Goal: Contribute content

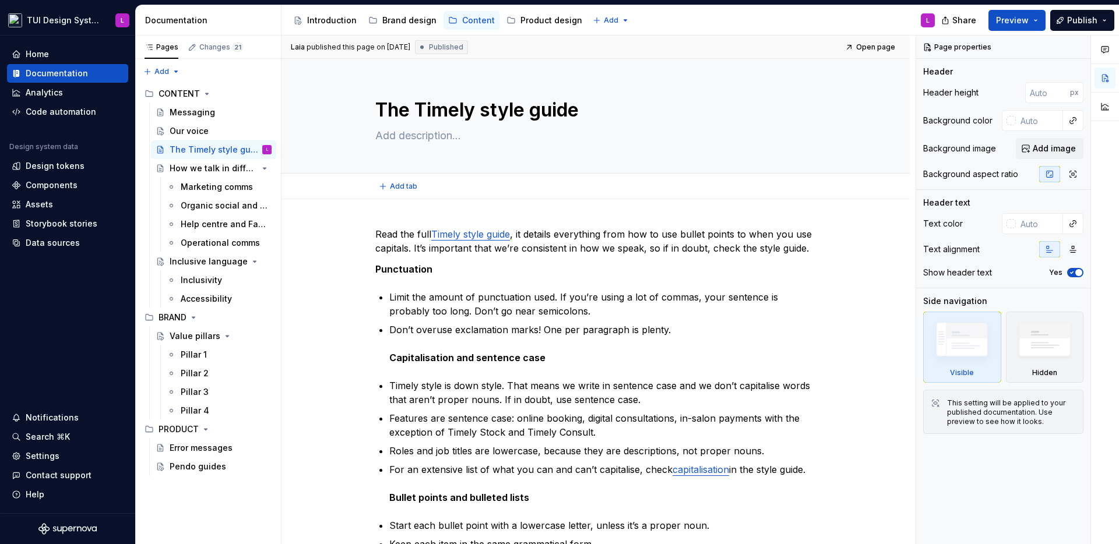
click at [439, 193] on div "Add tab" at bounding box center [595, 186] width 440 height 16
click at [410, 184] on span "Add tab" at bounding box center [403, 186] width 27 height 9
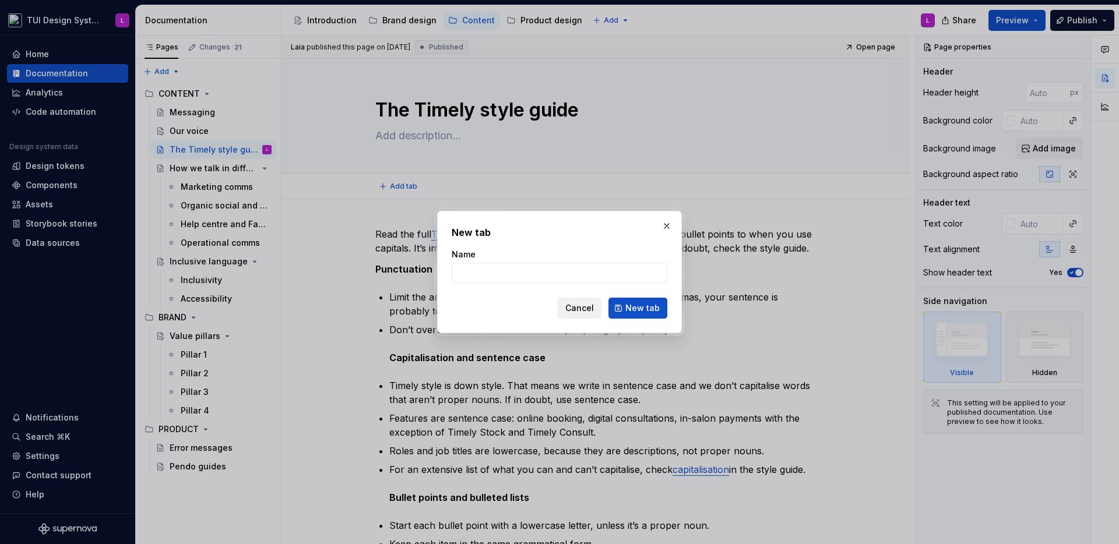
click at [592, 309] on span "Cancel" at bounding box center [579, 308] width 29 height 12
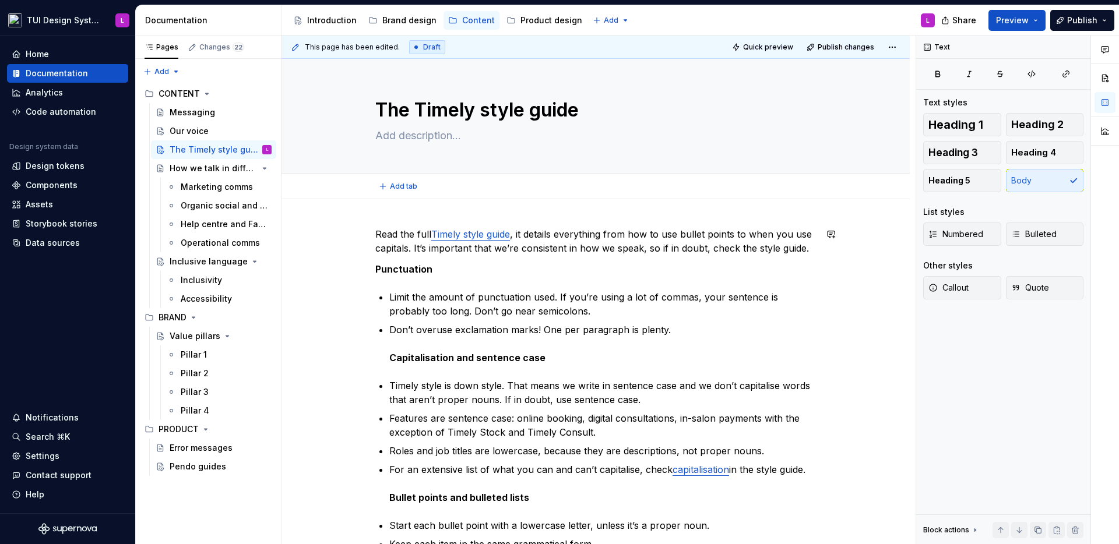
type textarea "*"
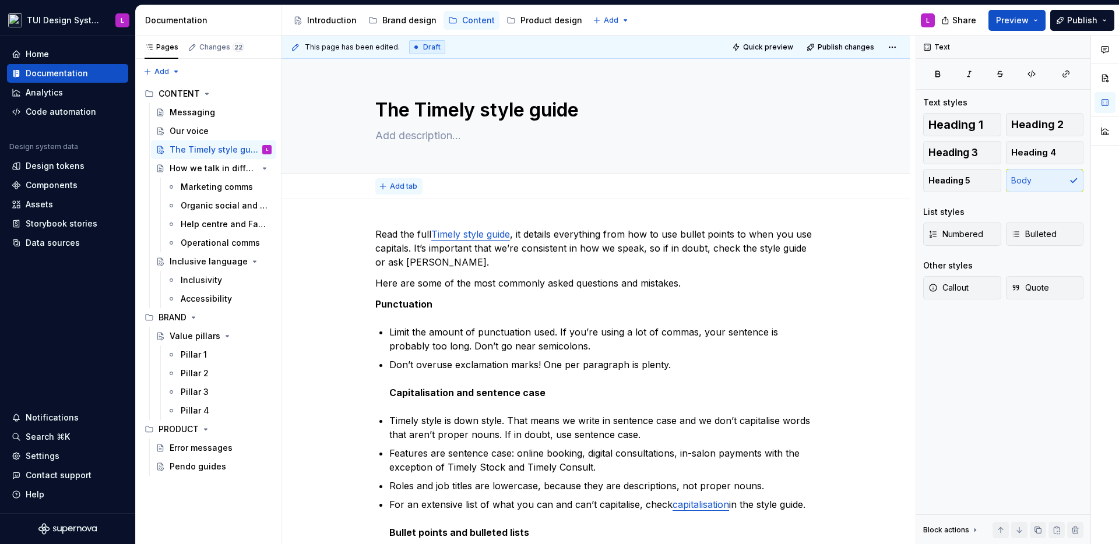
click at [382, 184] on button "Add tab" at bounding box center [398, 186] width 47 height 16
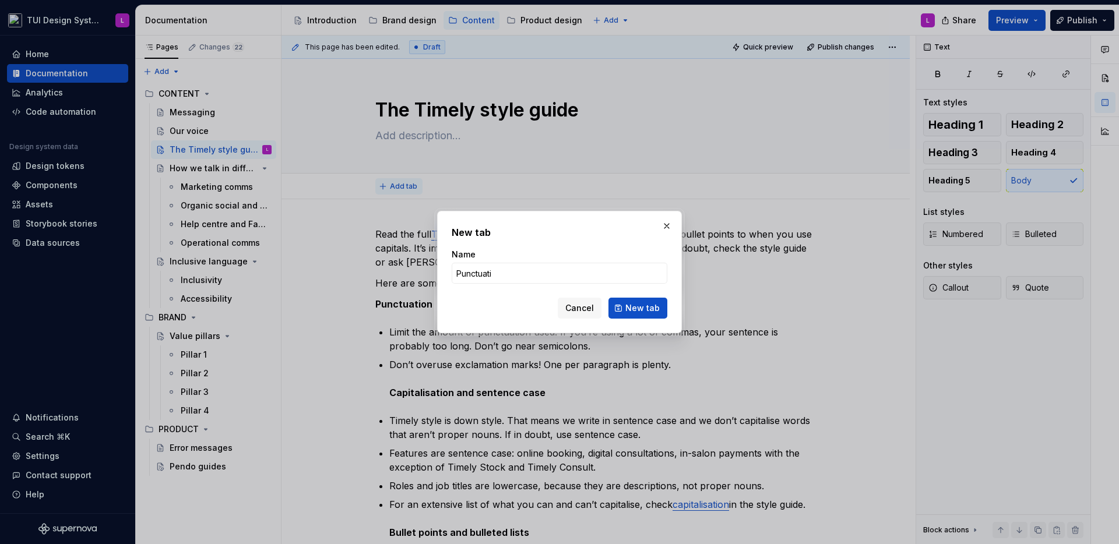
type input "Punctuatio"
type input "Capitalisation and sentence case"
click at [649, 316] on button "New tab" at bounding box center [637, 308] width 59 height 21
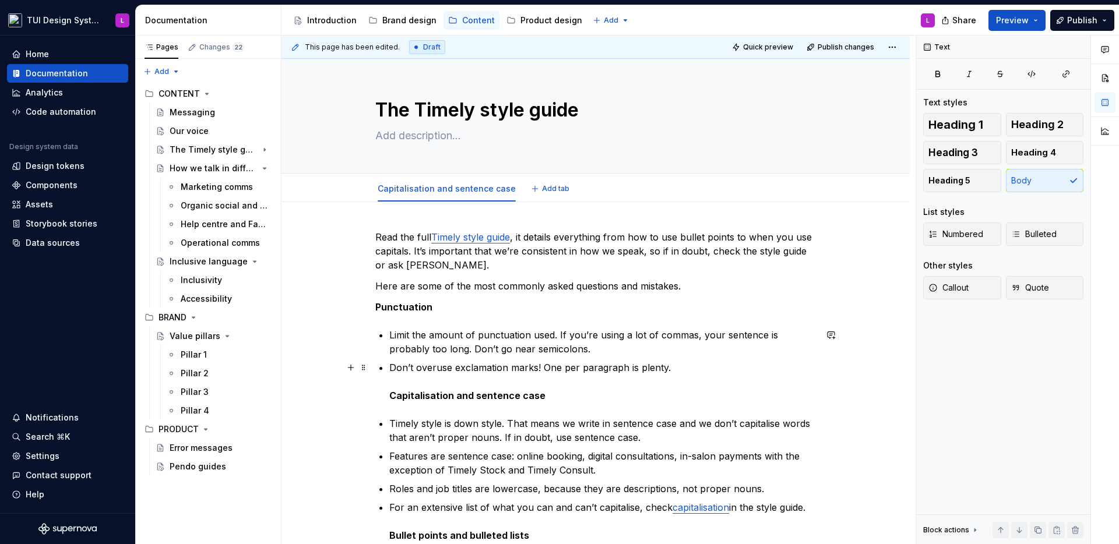
click at [423, 395] on strong "Capitalisation and sentence case" at bounding box center [467, 396] width 156 height 12
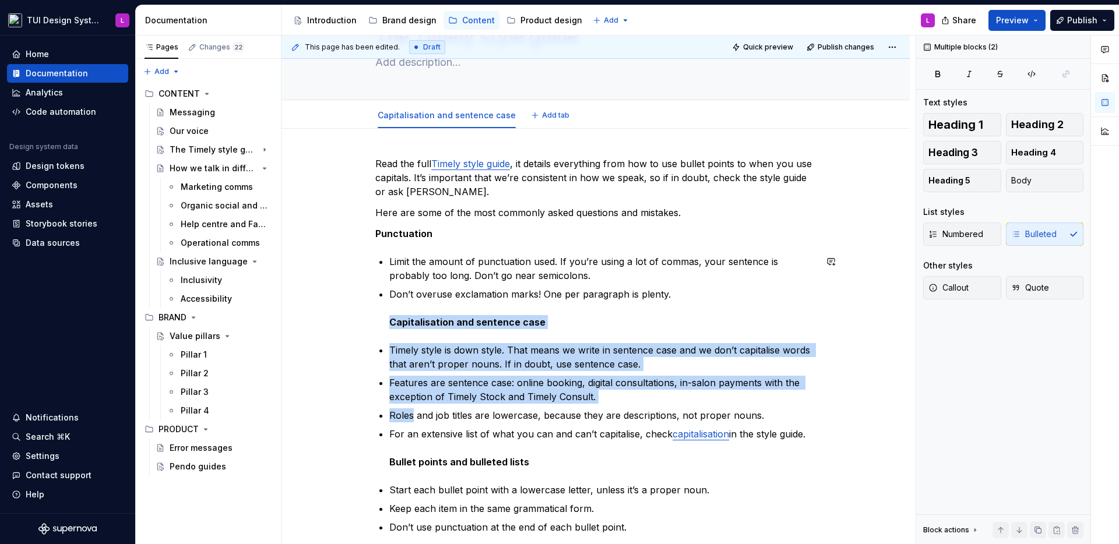
scroll to position [81, 0]
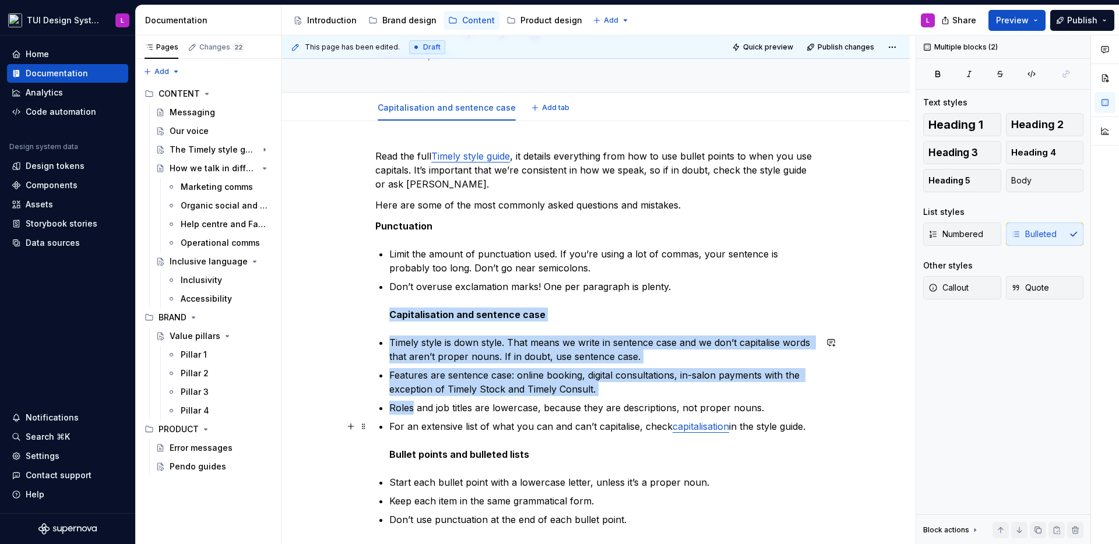
drag, startPoint x: 423, startPoint y: 395, endPoint x: 806, endPoint y: 430, distance: 384.3
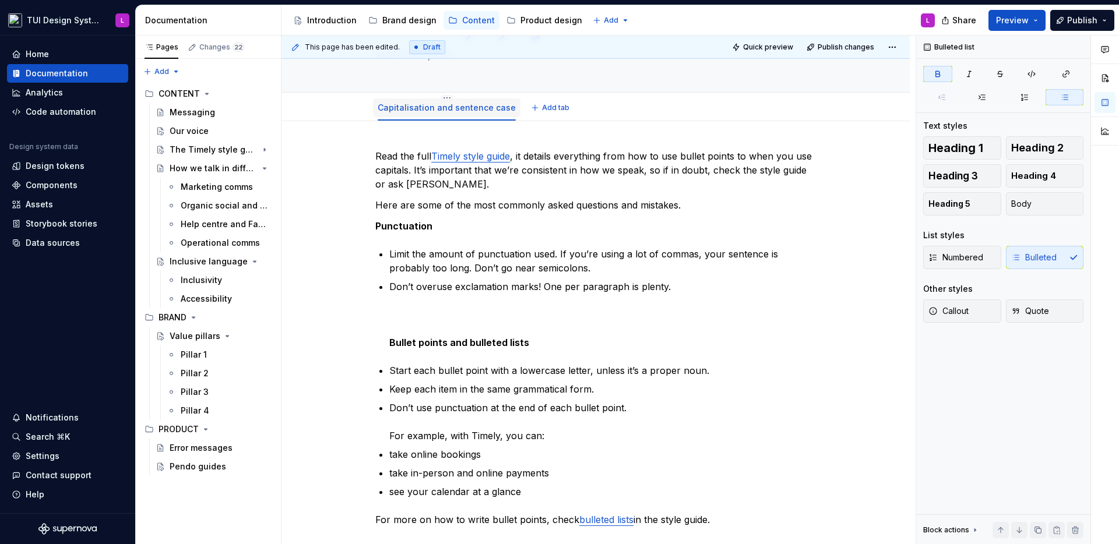
click at [481, 109] on link "Capitalisation and sentence case" at bounding box center [446, 108] width 138 height 10
click at [542, 110] on span "Add tab" at bounding box center [555, 107] width 27 height 9
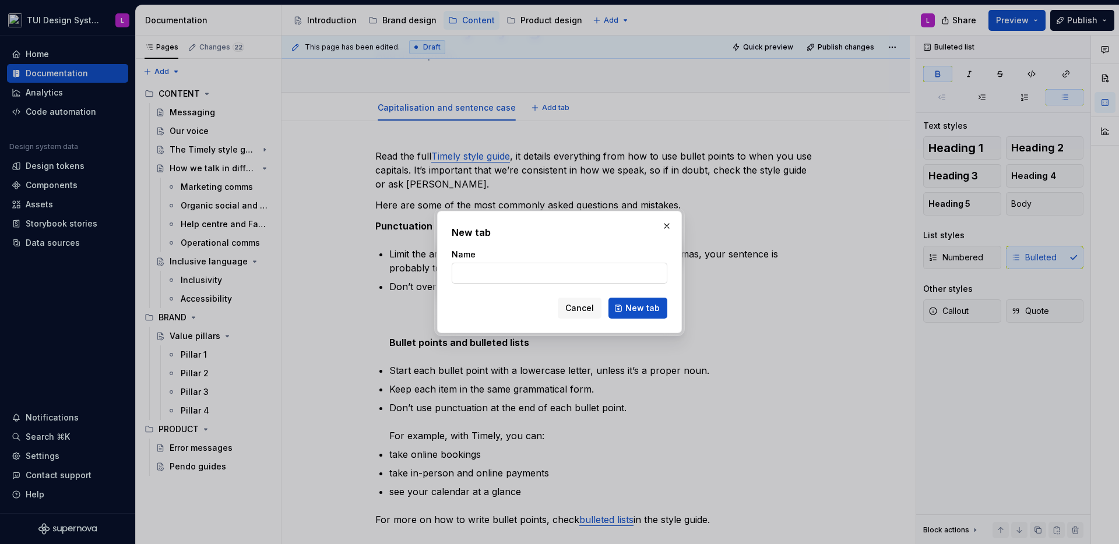
type textarea "*"
type input "Cpiatlisation"
type input "Capitlisa"
type input "Capitlisation"
click at [516, 268] on input "The style guide" at bounding box center [559, 273] width 216 height 21
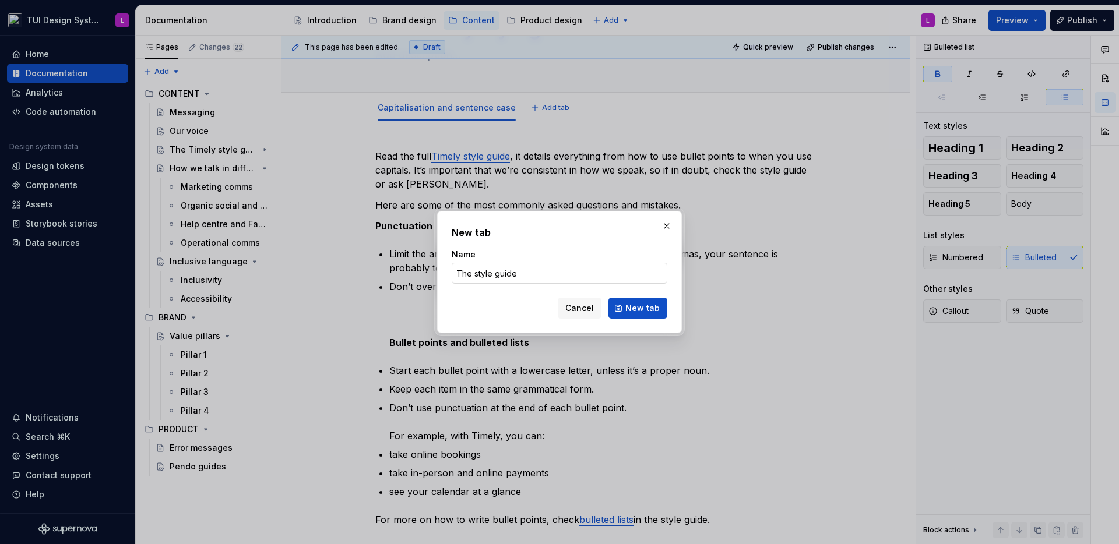
click at [516, 268] on input "The style guide" at bounding box center [559, 273] width 216 height 21
type input "P"
type textarea "*"
type input "Punctuation"
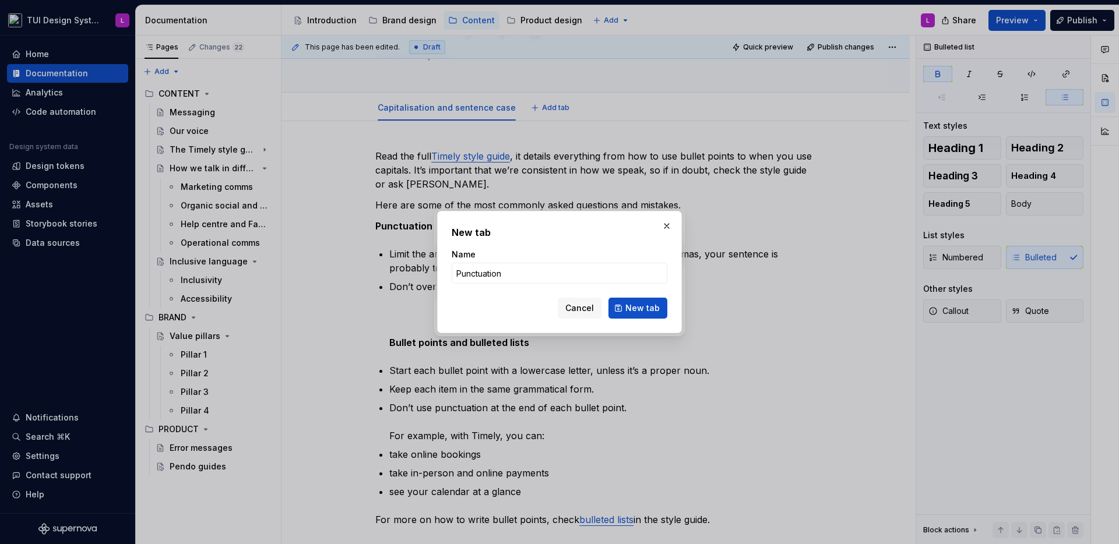
click at [664, 310] on button "New tab" at bounding box center [637, 308] width 59 height 21
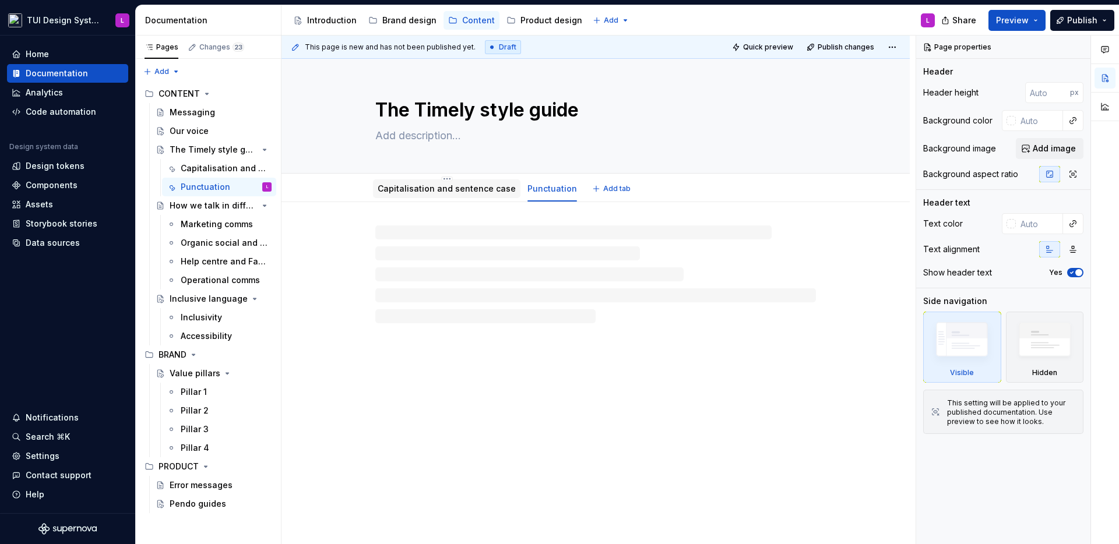
drag, startPoint x: 554, startPoint y: 110, endPoint x: 419, endPoint y: 193, distance: 159.1
click at [477, 190] on link "Capitalisation and sentence case" at bounding box center [508, 189] width 138 height 10
click at [407, 189] on link "Punctuation" at bounding box center [402, 189] width 50 height 10
click at [478, 284] on div at bounding box center [595, 259] width 440 height 58
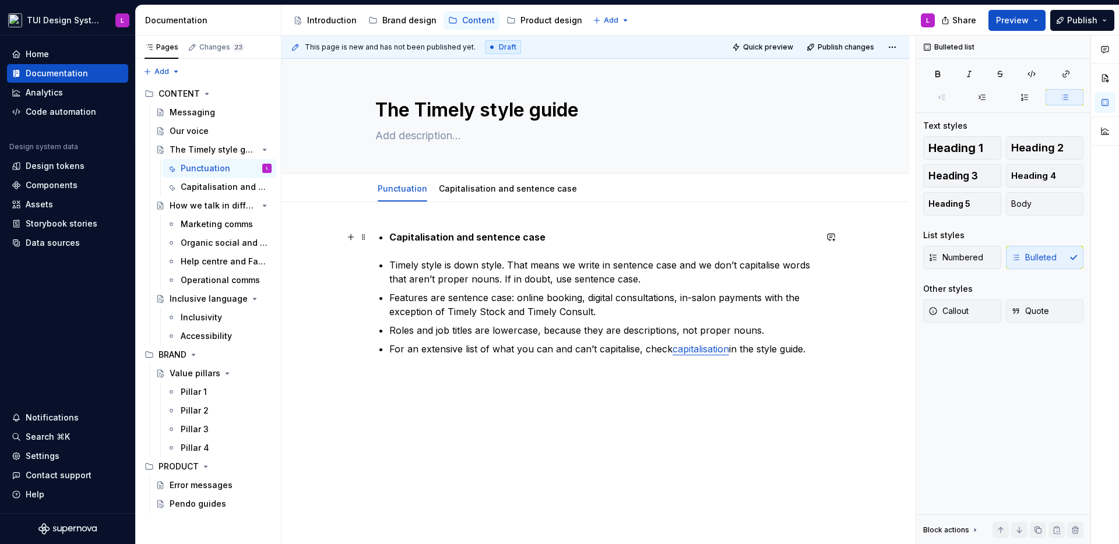
click at [386, 241] on div "Capitalisation and sentence case Timely style is down style. That means we writ…" at bounding box center [595, 293] width 440 height 126
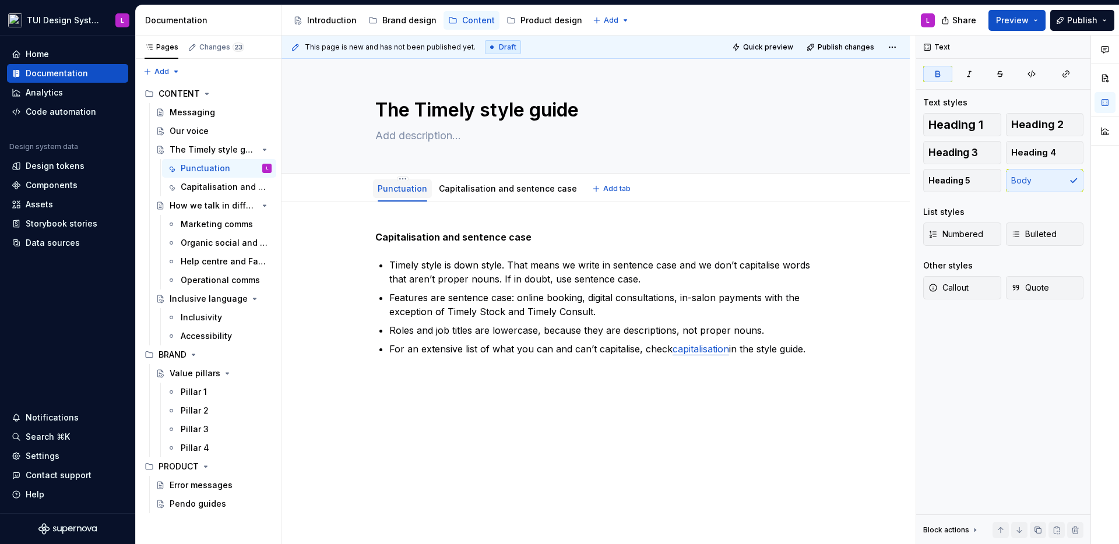
click at [403, 197] on div "Punctuation" at bounding box center [402, 188] width 59 height 19
drag, startPoint x: 486, startPoint y: 188, endPoint x: 388, endPoint y: 190, distance: 97.9
click at [477, 189] on link "Capitalisation and sentence case" at bounding box center [446, 189] width 138 height 10
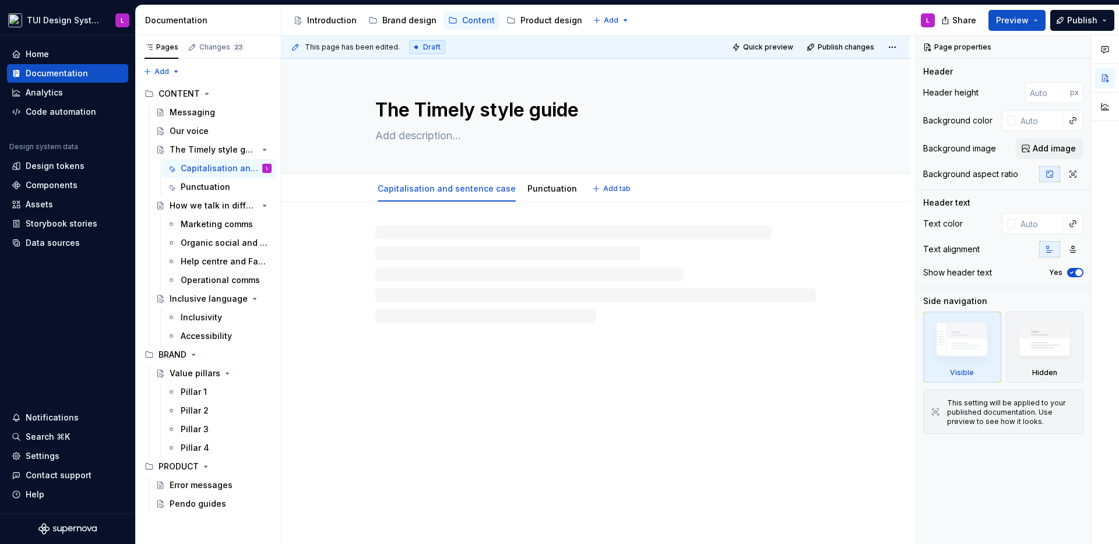
click at [454, 192] on link "Capitalisation and sentence case" at bounding box center [446, 189] width 138 height 10
click at [451, 191] on link "Capitalisation and sentence case" at bounding box center [446, 189] width 138 height 10
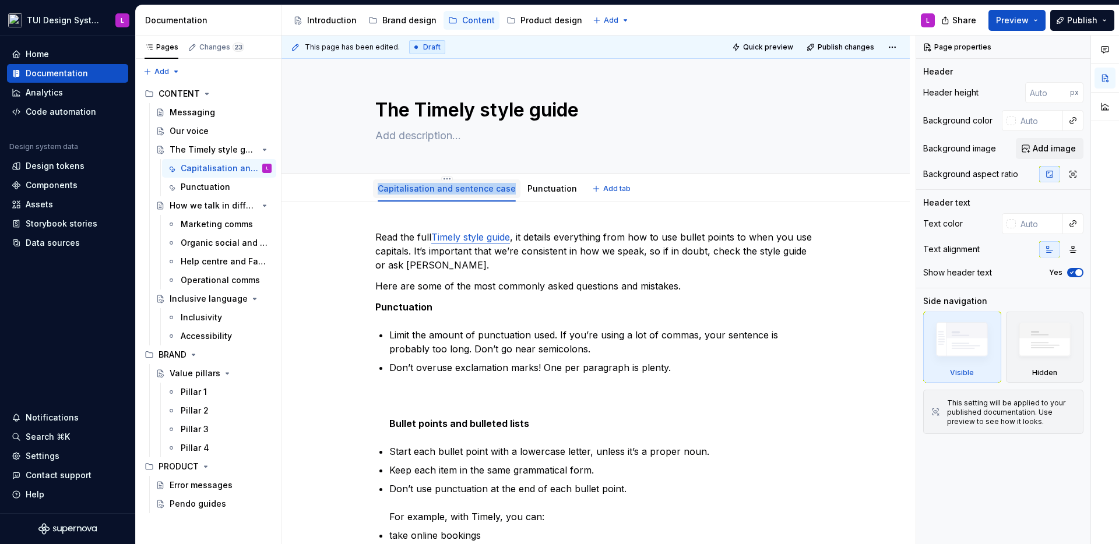
click at [451, 191] on link "Capitalisation and sentence case" at bounding box center [446, 189] width 138 height 10
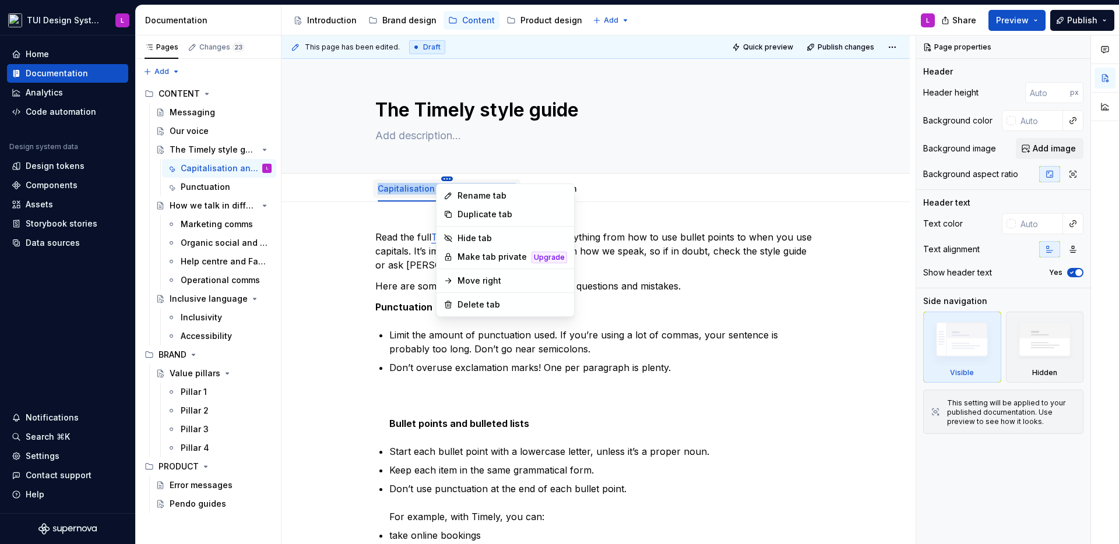
click at [442, 179] on html "TUI Design System L Home Documentation Analytics Code automation Design system …" at bounding box center [559, 272] width 1119 height 544
type textarea "*"
click at [458, 195] on div "Rename tab" at bounding box center [512, 196] width 110 height 12
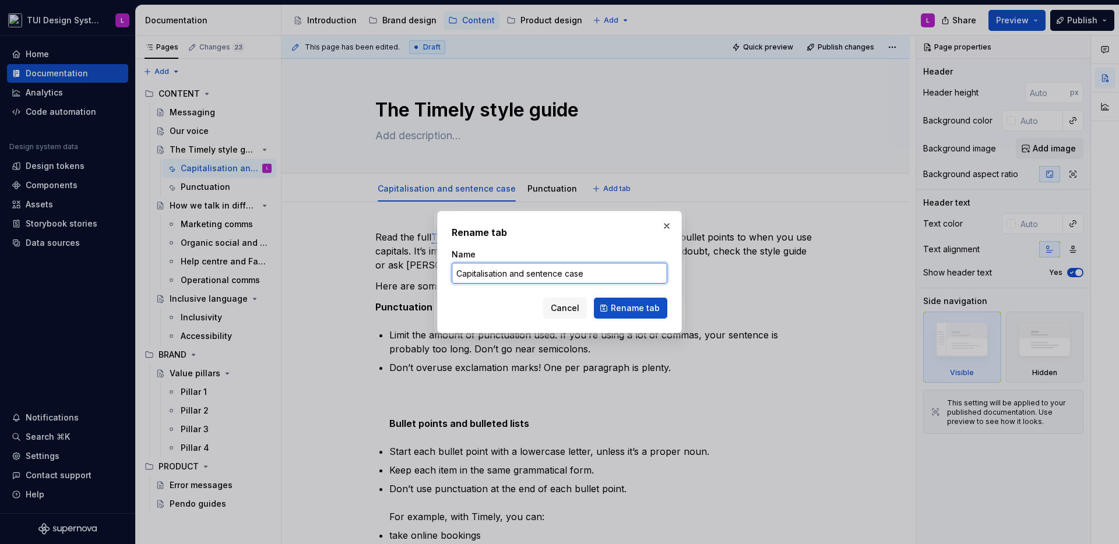
click at [512, 276] on input "Capitalisation and sentence case" at bounding box center [559, 273] width 216 height 21
type input "Punctuation"
type textarea "*"
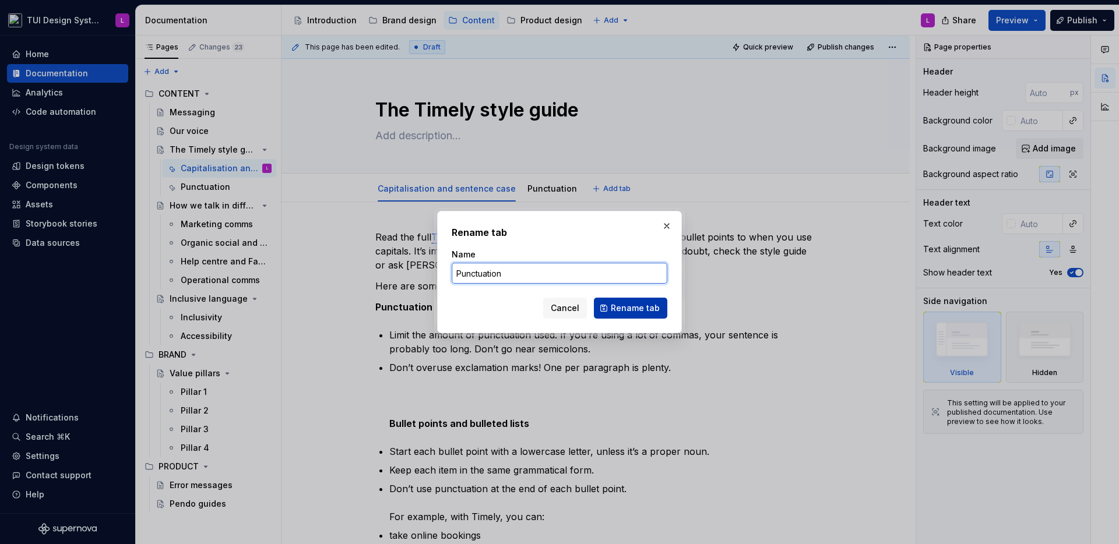
type input "Punctuation"
click at [630, 307] on span "Rename tab" at bounding box center [635, 308] width 49 height 12
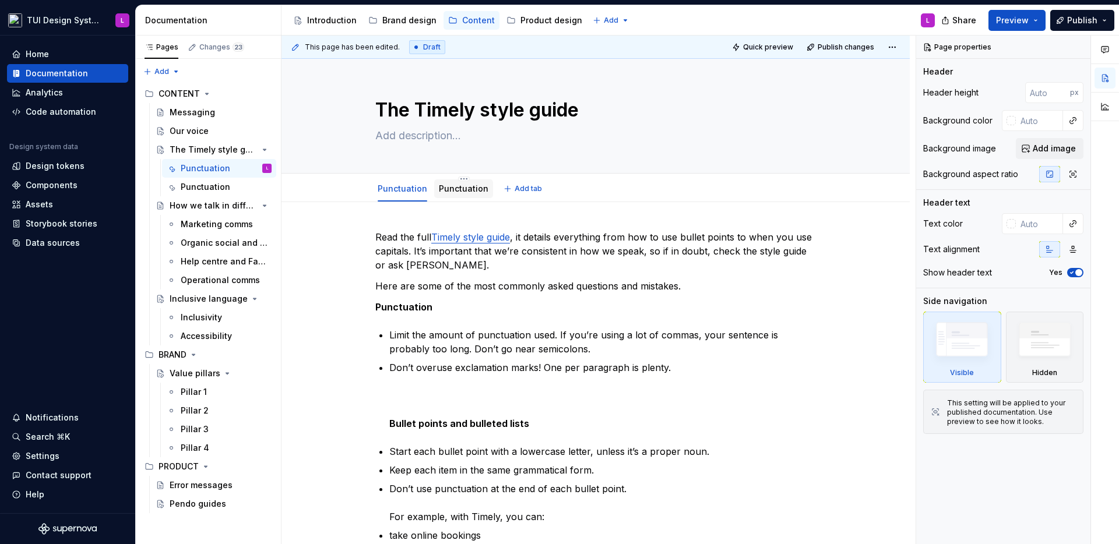
click at [463, 186] on link "Punctuation" at bounding box center [464, 189] width 50 height 10
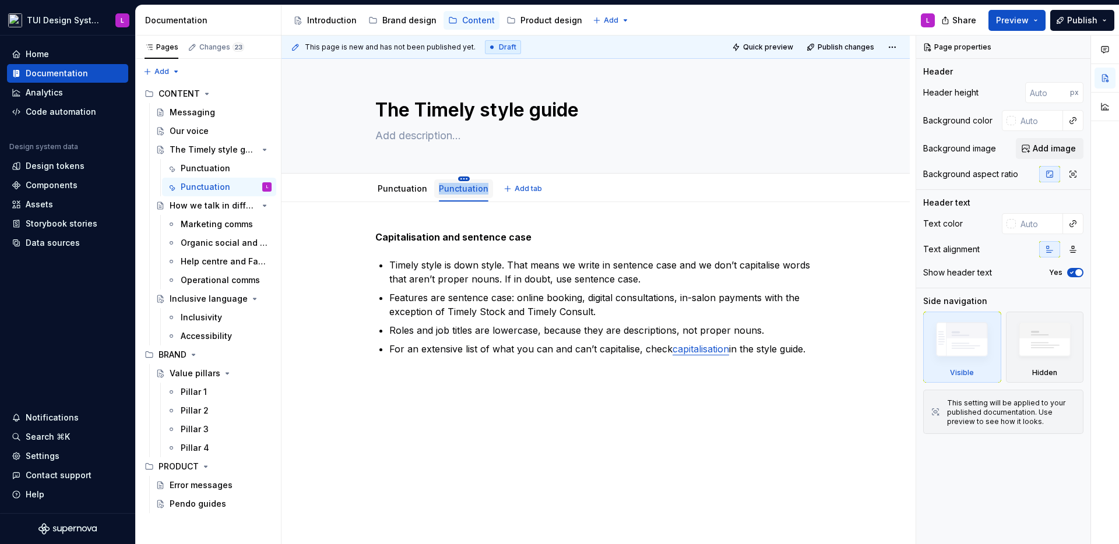
click at [457, 179] on html "TUI Design System L Home Documentation Analytics Code automation Design system …" at bounding box center [559, 272] width 1119 height 544
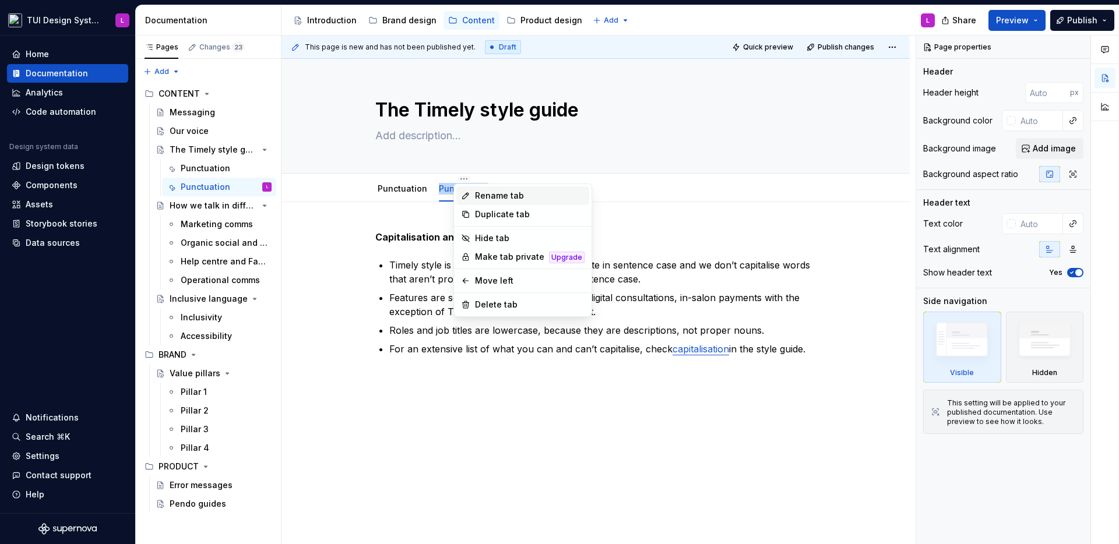
type textarea "*"
click at [489, 195] on div "Rename tab" at bounding box center [530, 196] width 110 height 12
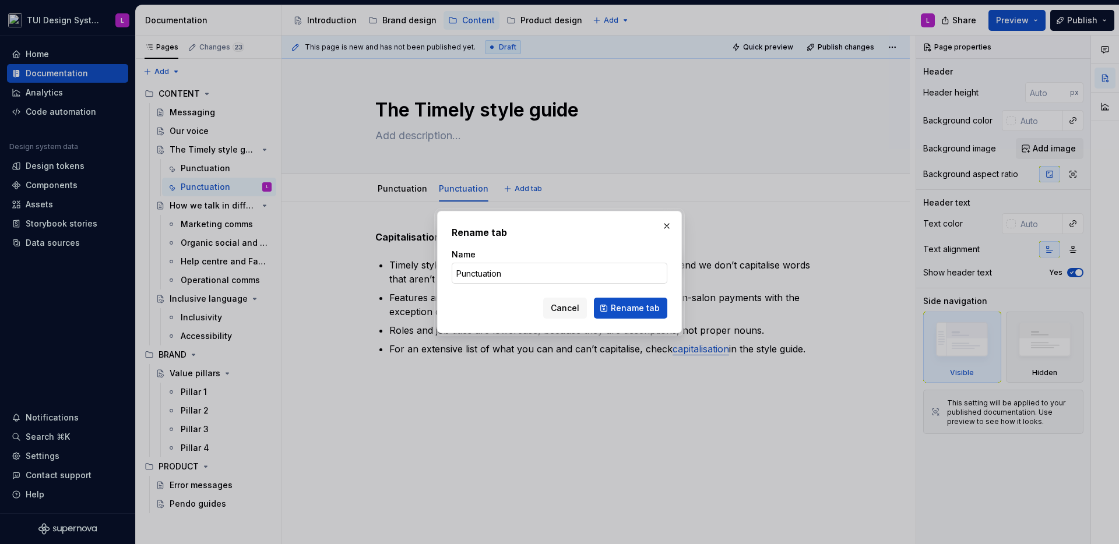
click at [510, 274] on input "Punctuation" at bounding box center [559, 273] width 216 height 21
type input "Capitalisation and sentence case"
click at [619, 308] on span "Rename tab" at bounding box center [635, 308] width 49 height 12
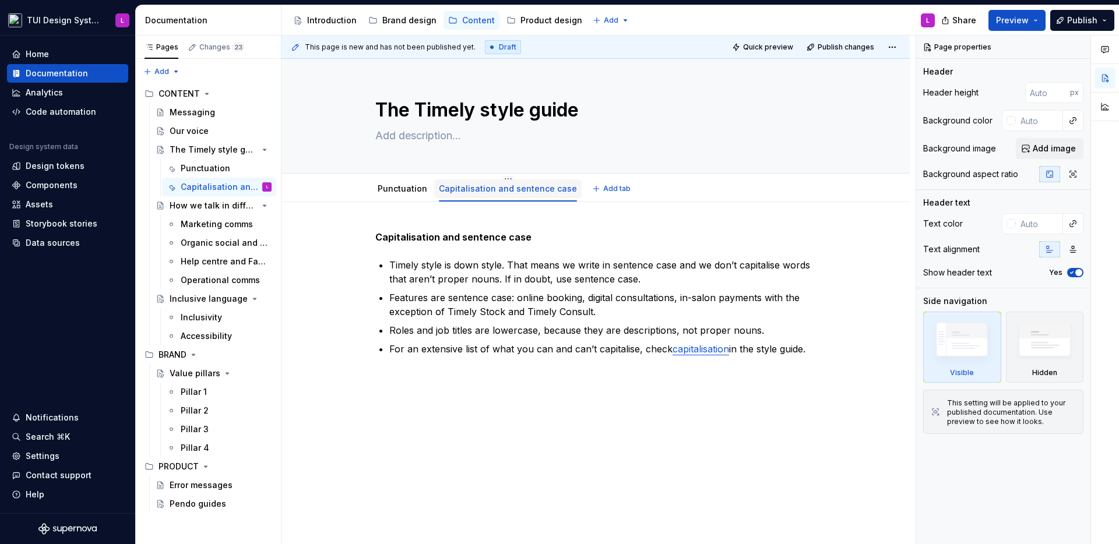
click at [434, 187] on div "Capitalisation and sentence case" at bounding box center [507, 188] width 147 height 19
click at [404, 191] on link "Punctuation" at bounding box center [402, 189] width 50 height 10
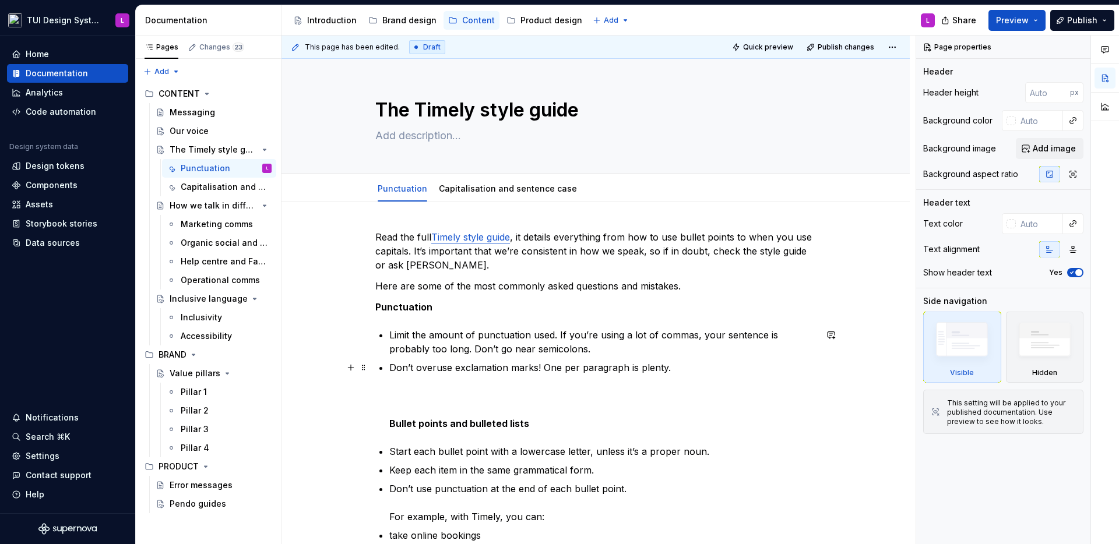
click at [396, 422] on strong "Bullet points and bulleted lists" at bounding box center [459, 424] width 140 height 12
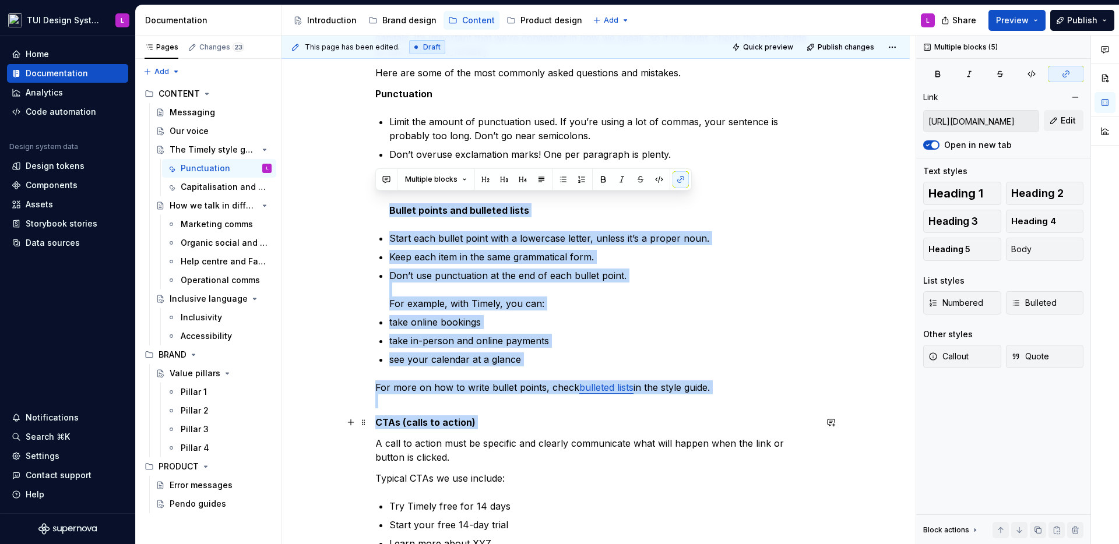
scroll to position [223, 0]
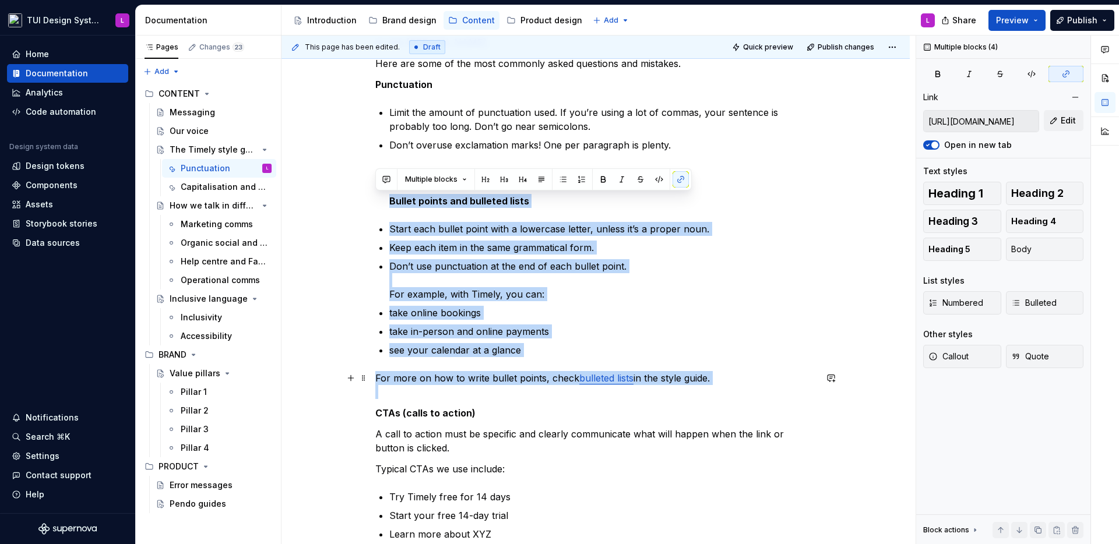
drag, startPoint x: 396, startPoint y: 422, endPoint x: 466, endPoint y: 390, distance: 77.1
click at [466, 390] on div "Read the full Timely style guide , it details everything from how to use bullet…" at bounding box center [595, 467] width 440 height 918
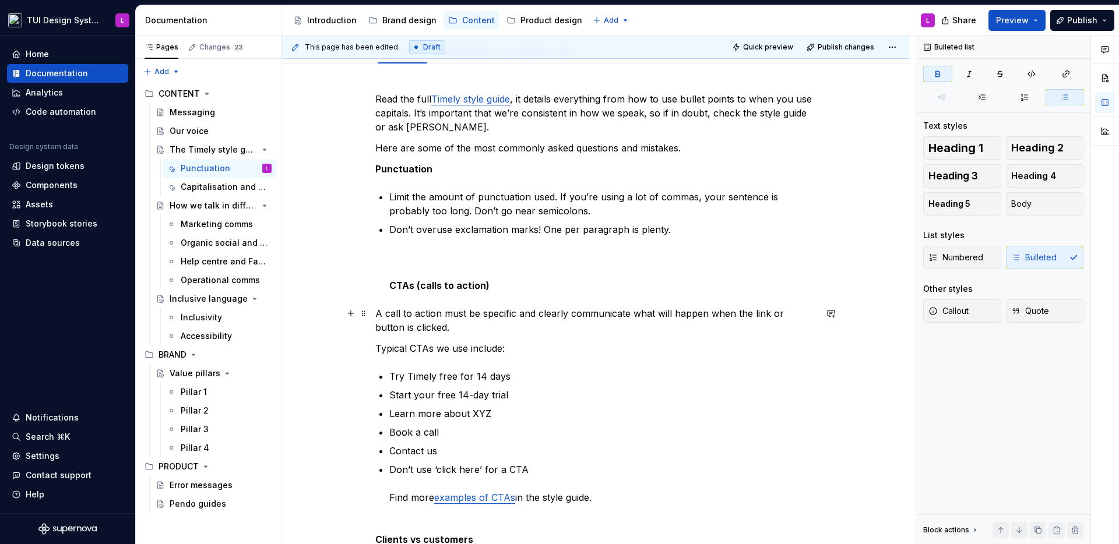
scroll to position [0, 0]
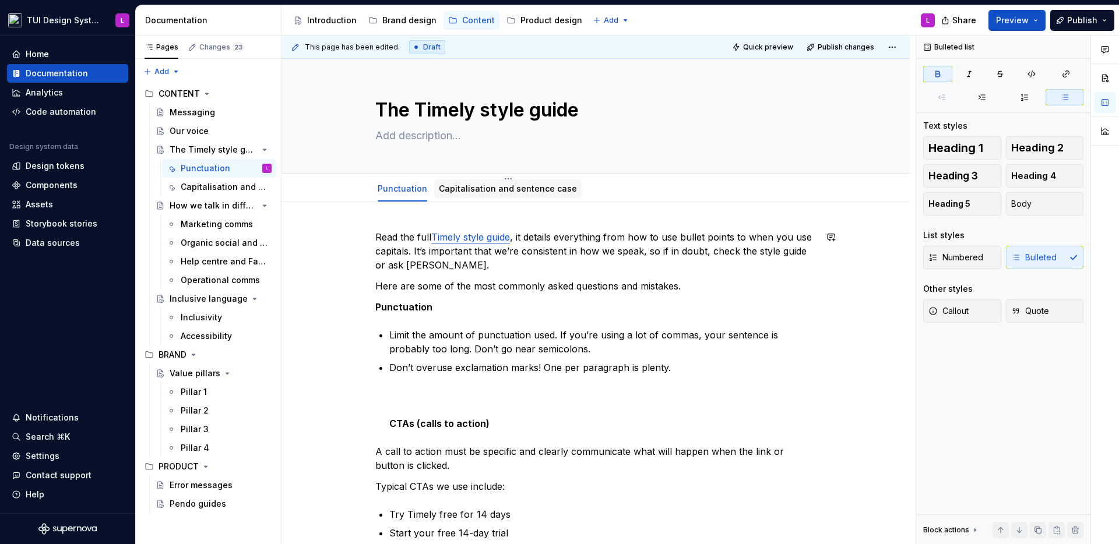
type textarea "*"
click at [607, 189] on span "Add tab" at bounding box center [616, 188] width 27 height 9
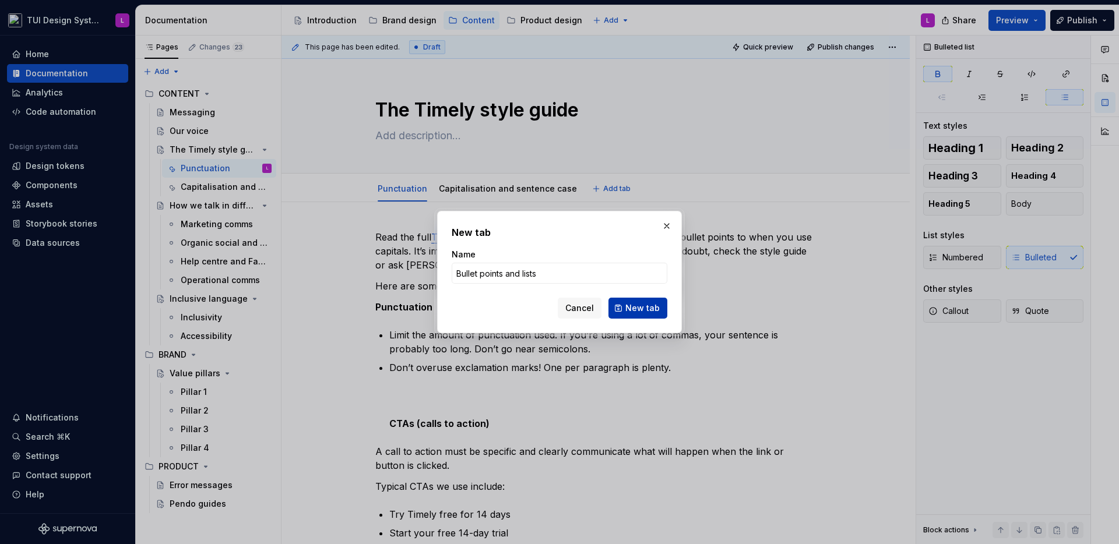
type input "Bullet points and lists"
click at [647, 305] on span "New tab" at bounding box center [642, 308] width 34 height 12
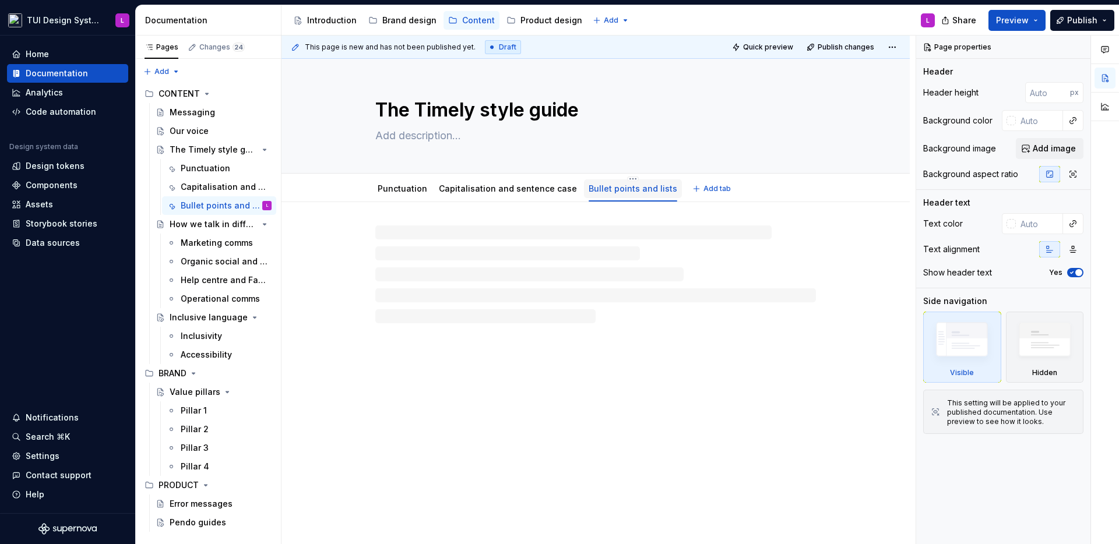
type textarea "*"
click at [706, 187] on span "Add tab" at bounding box center [716, 188] width 27 height 9
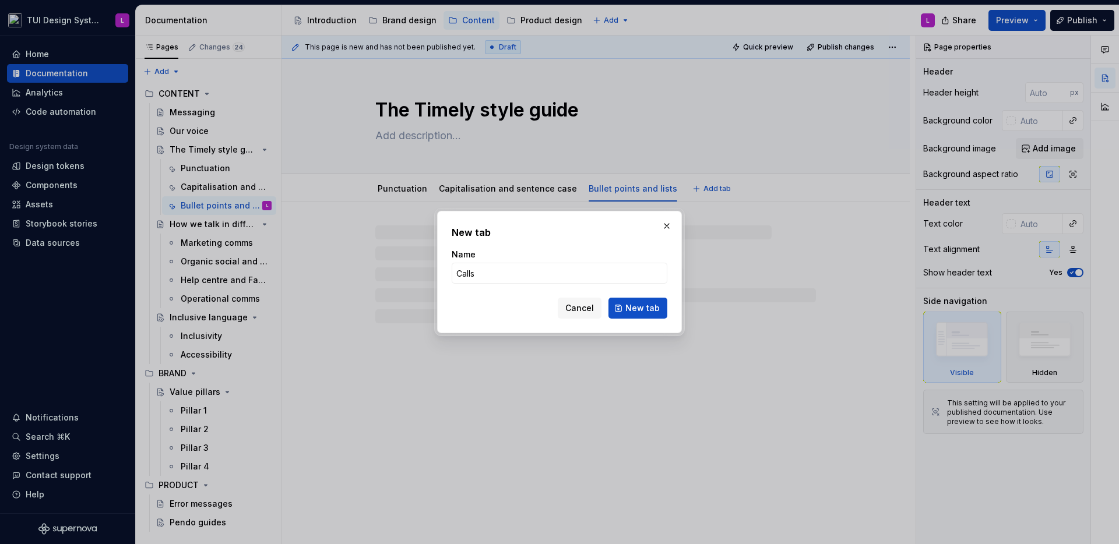
type input "Calls"
type textarea "*"
type input "Calls to action (C"
type textarea "*"
type input "Calls to action (CTAS"
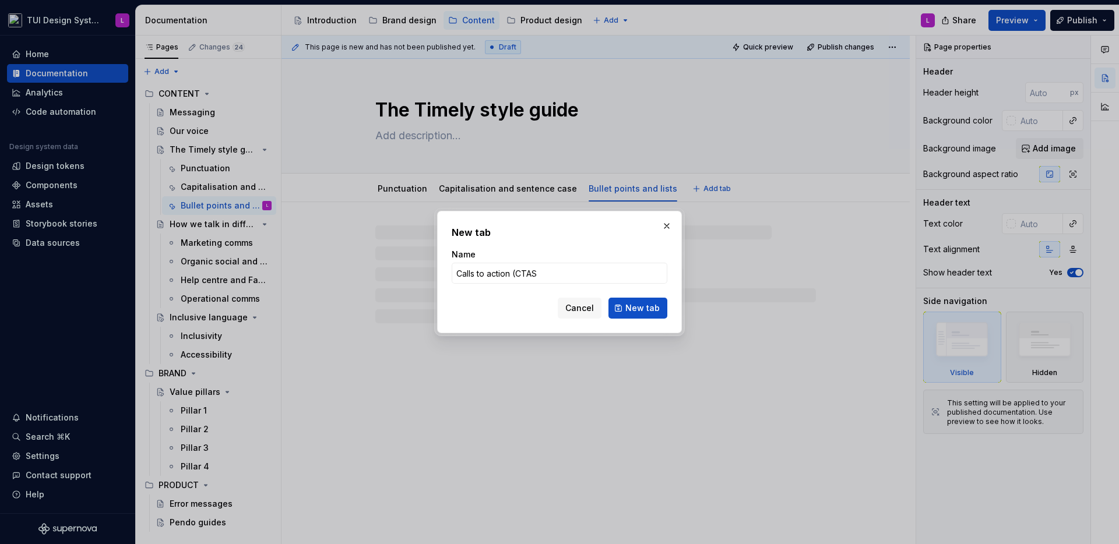
type textarea "*"
type input "Calls to action (CTAs)"
click at [619, 304] on button "New tab" at bounding box center [637, 308] width 59 height 21
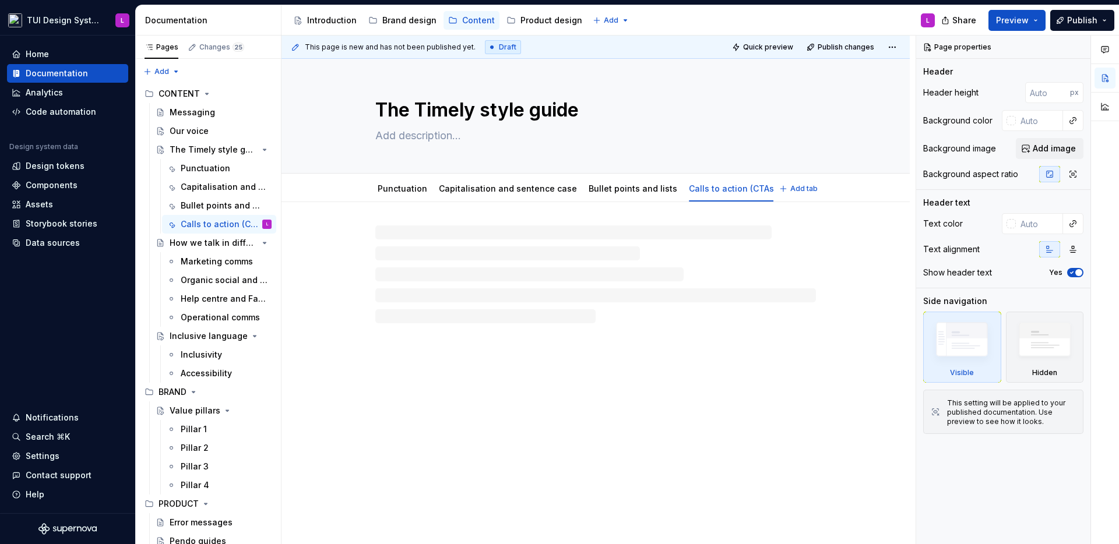
click at [641, 172] on div "The Timely style guide" at bounding box center [595, 116] width 440 height 114
click at [640, 185] on link "Bullet points and lists" at bounding box center [632, 189] width 89 height 10
click at [440, 235] on p at bounding box center [595, 237] width 440 height 14
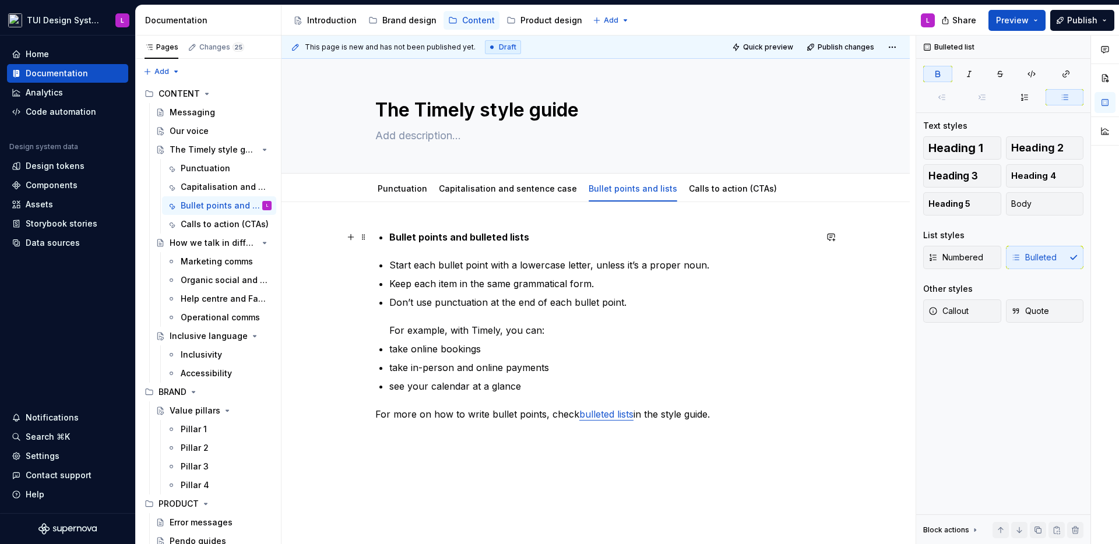
click at [393, 238] on strong "Bullet points and bulleted lists" at bounding box center [459, 237] width 140 height 12
click at [387, 239] on div "Bullet points and bulleted lists Start each bullet point with a lowercase lette…" at bounding box center [595, 343] width 440 height 226
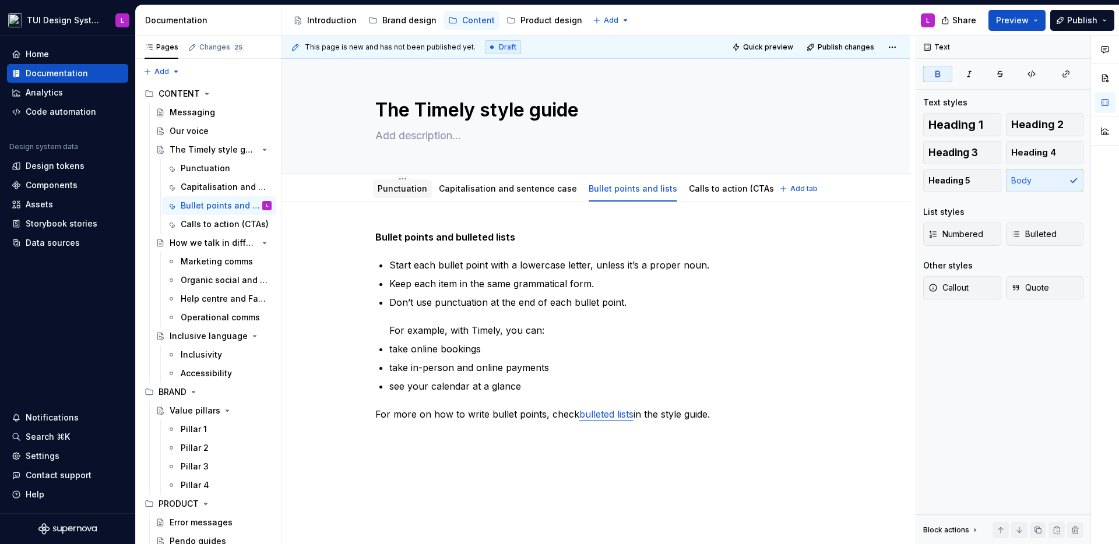
click at [388, 185] on link "Punctuation" at bounding box center [402, 189] width 50 height 10
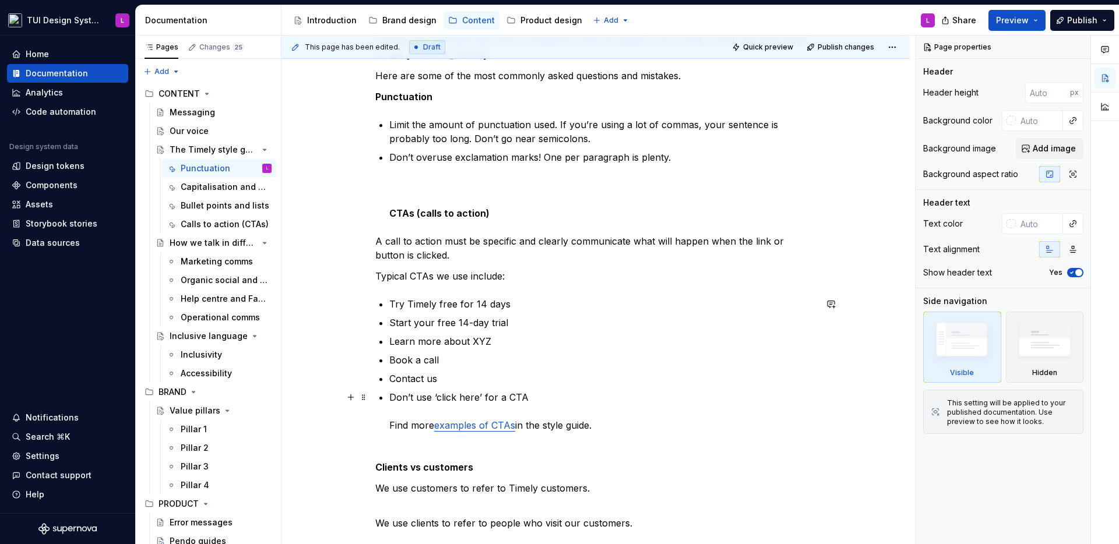
scroll to position [219, 0]
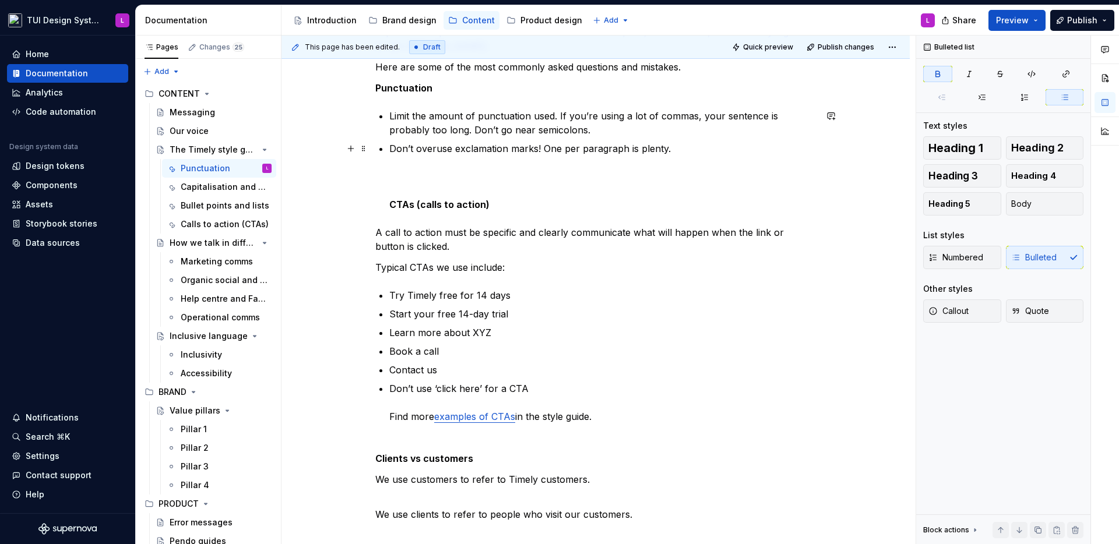
click at [397, 205] on strong "CTAs (calls to action)" at bounding box center [439, 205] width 100 height 12
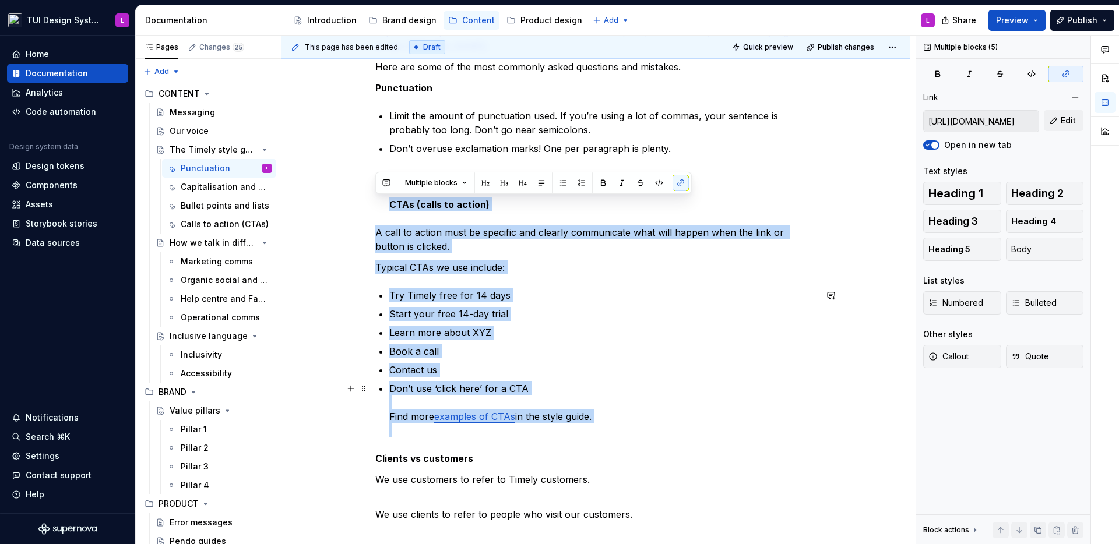
drag, startPoint x: 397, startPoint y: 205, endPoint x: 625, endPoint y: 426, distance: 317.6
click at [625, 426] on div "Read the full Timely style guide , it details everything from how to use bullet…" at bounding box center [595, 367] width 440 height 713
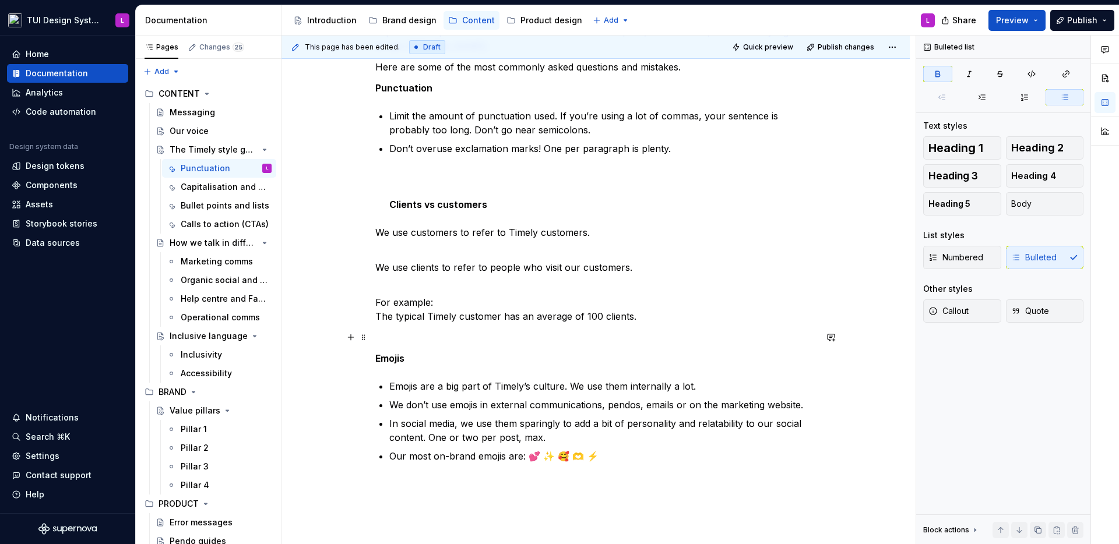
scroll to position [0, 0]
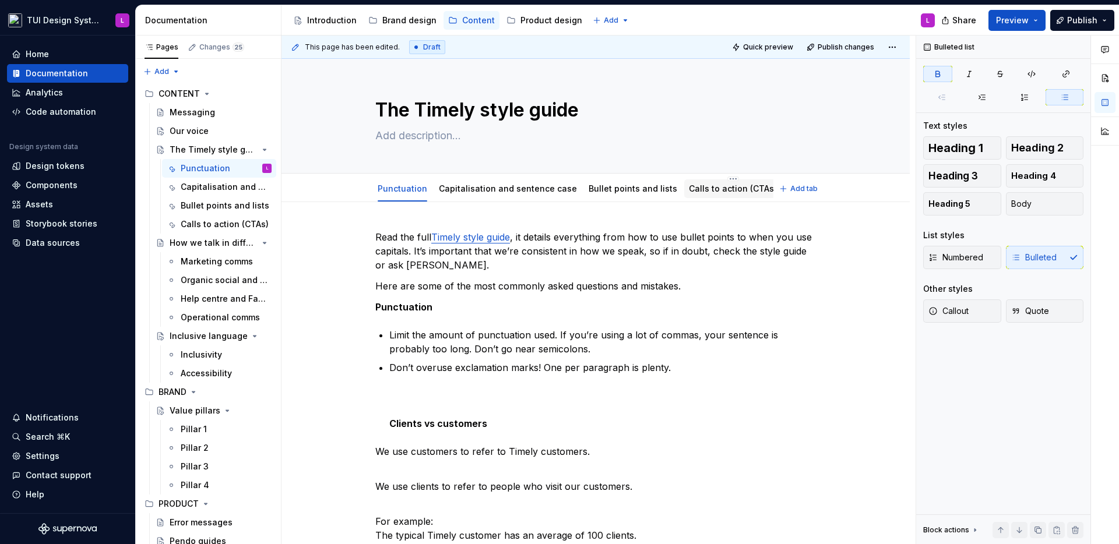
click at [710, 185] on link "Calls to action (CTAs)" at bounding box center [733, 189] width 88 height 10
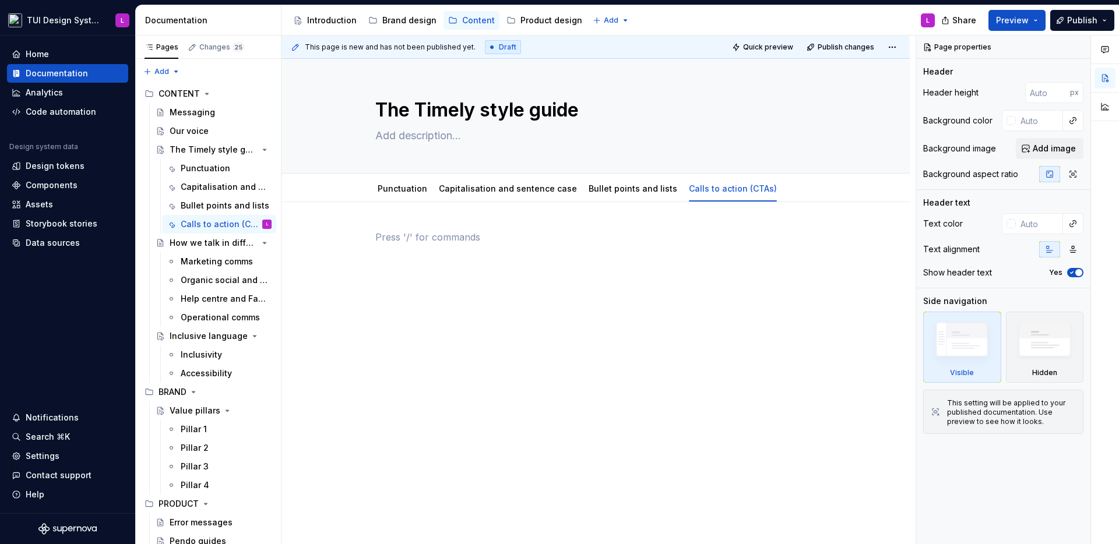
click at [433, 242] on p at bounding box center [595, 237] width 440 height 14
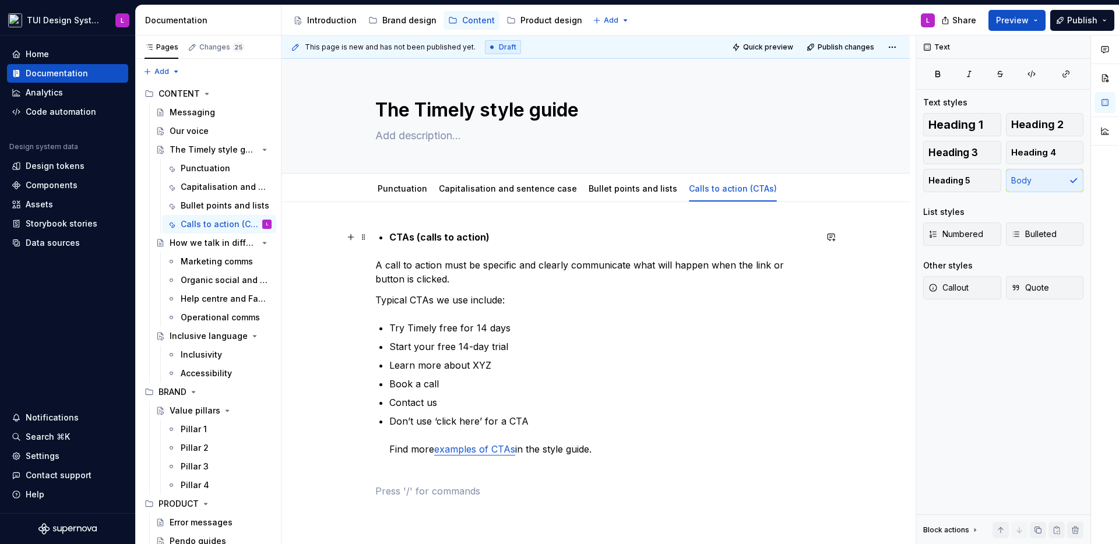
click at [387, 237] on div "CTAs (calls to action) A call to action must be specific and clearly communicat…" at bounding box center [595, 364] width 440 height 268
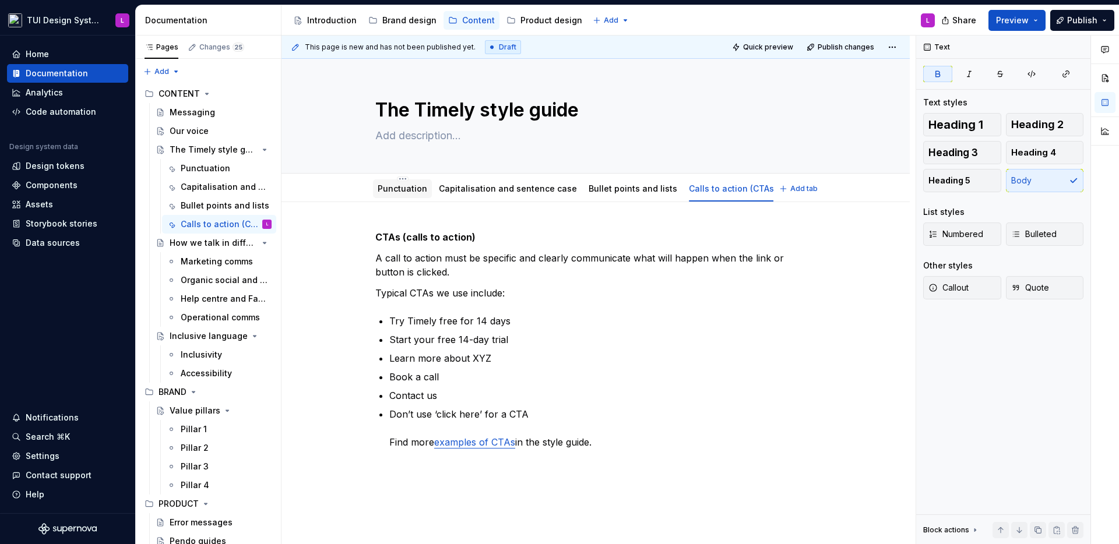
click at [403, 190] on link "Punctuation" at bounding box center [402, 189] width 50 height 10
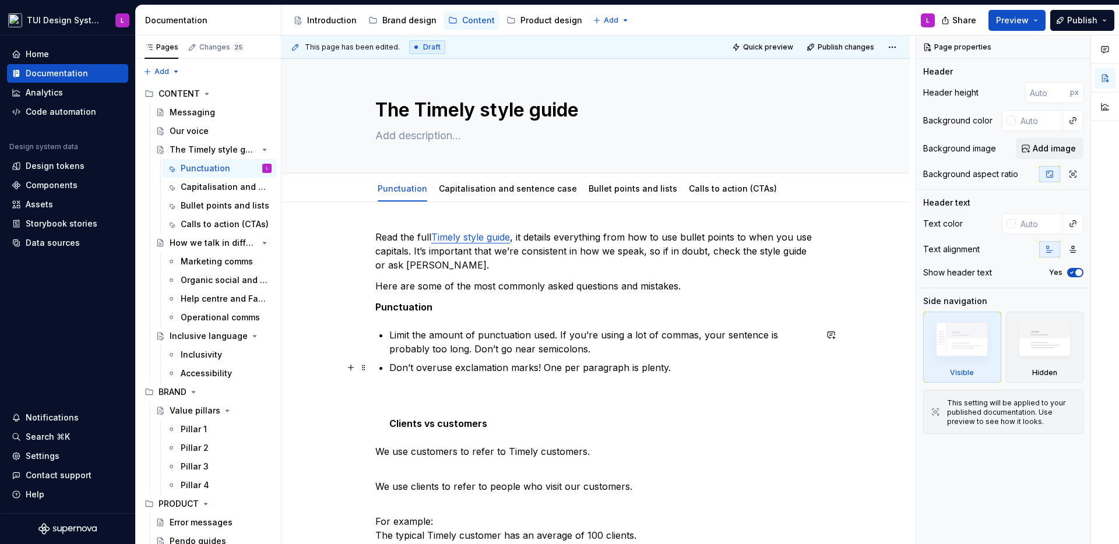
click at [412, 423] on strong "Clients vs customers" at bounding box center [438, 424] width 98 height 12
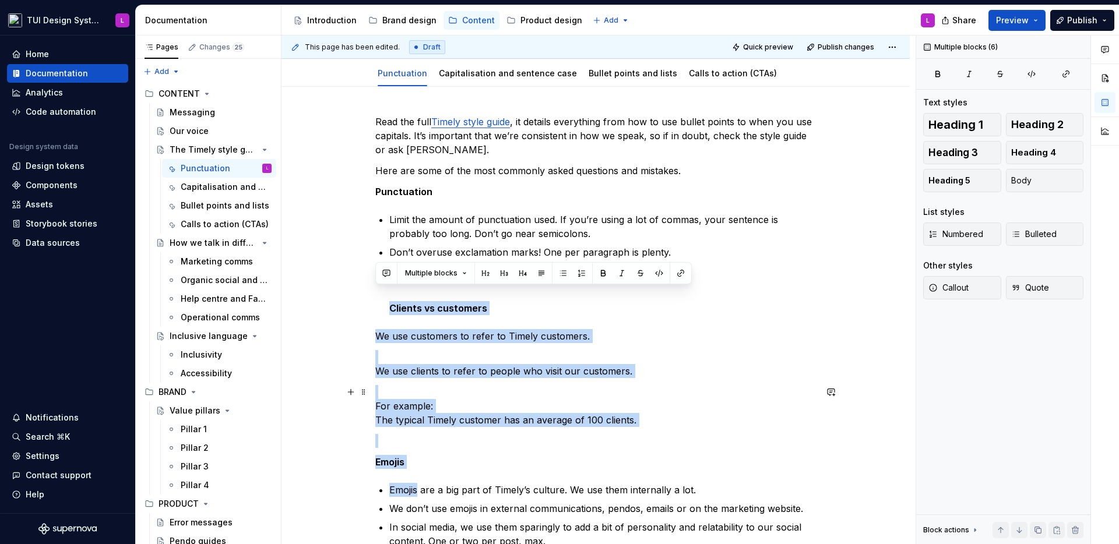
scroll to position [172, 0]
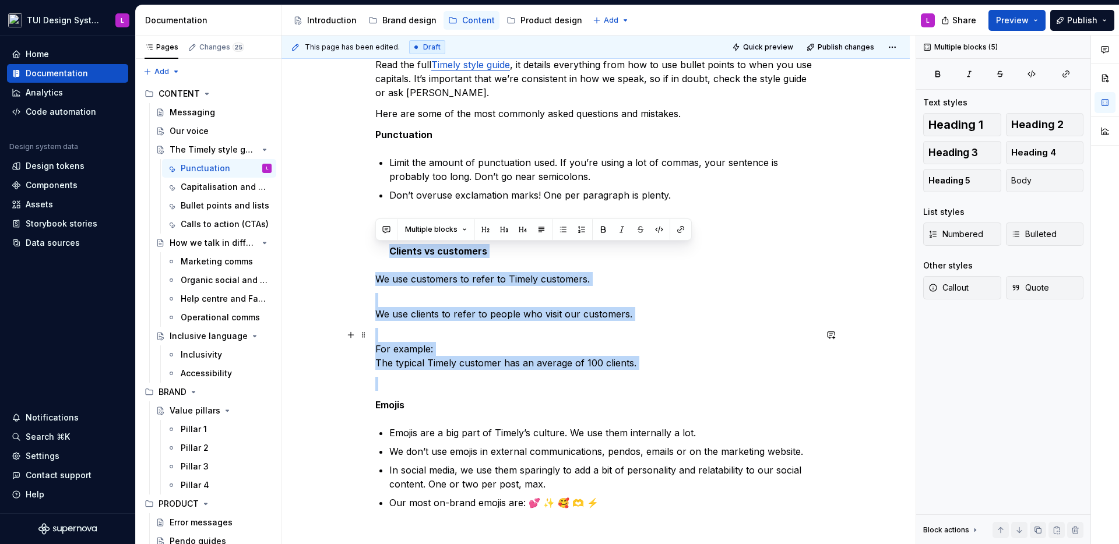
drag, startPoint x: 412, startPoint y: 423, endPoint x: 656, endPoint y: 361, distance: 251.2
click at [656, 361] on div "Read the full Timely style guide , it details everything from how to use bullet…" at bounding box center [595, 291] width 440 height 466
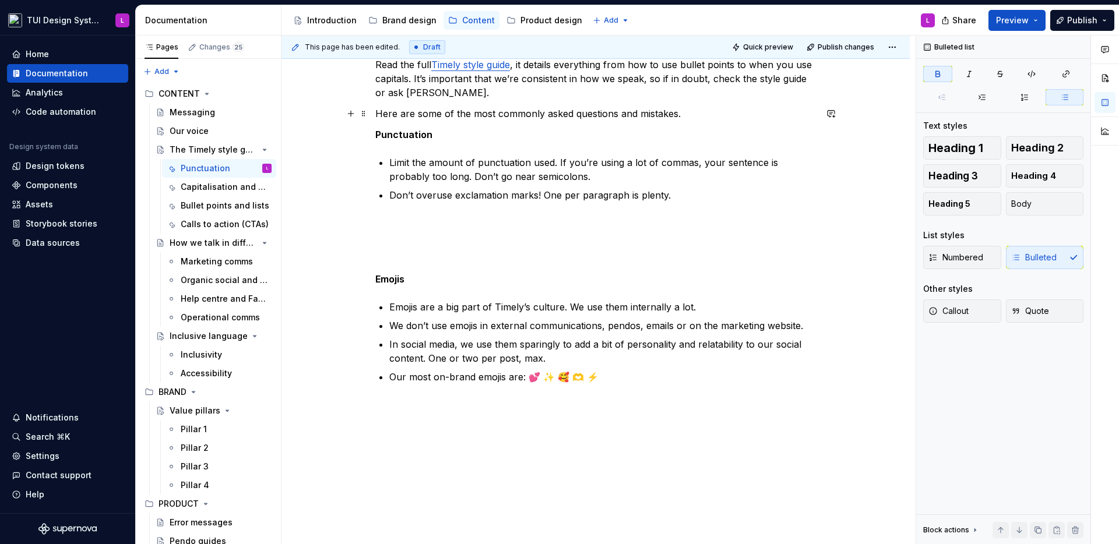
scroll to position [133, 0]
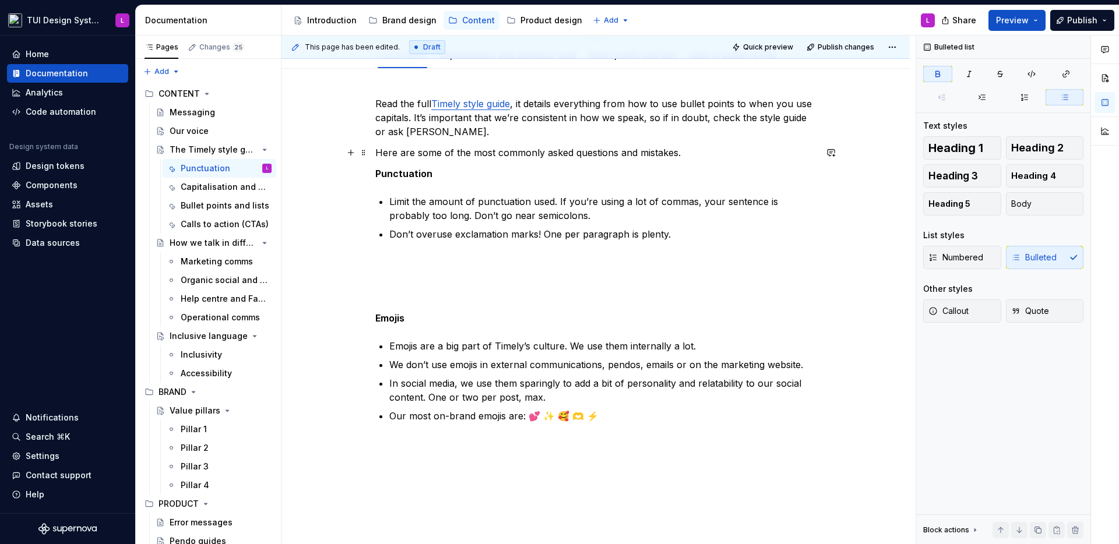
type textarea "*"
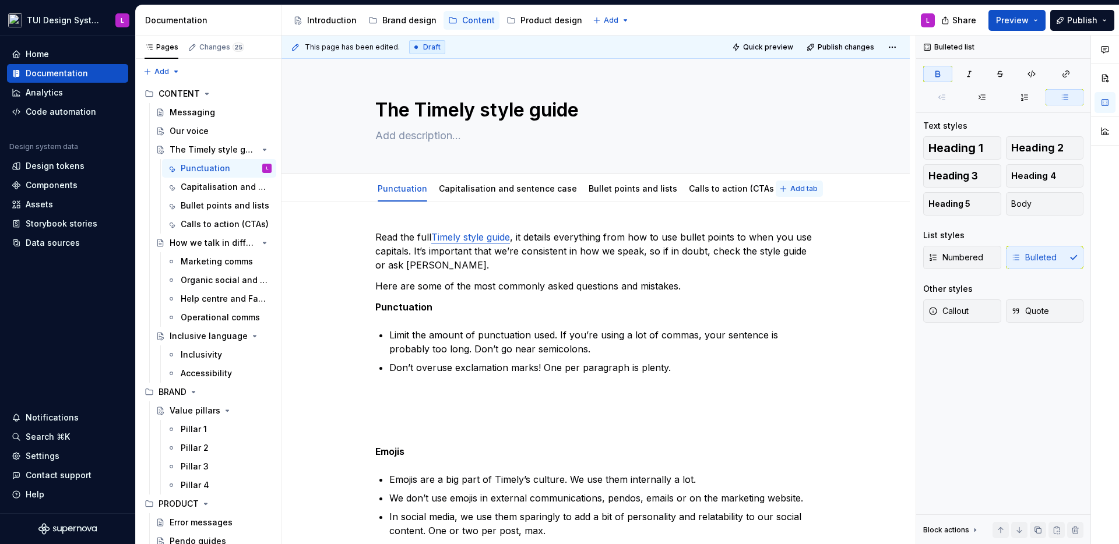
click at [793, 184] on span "Add tab" at bounding box center [803, 188] width 27 height 9
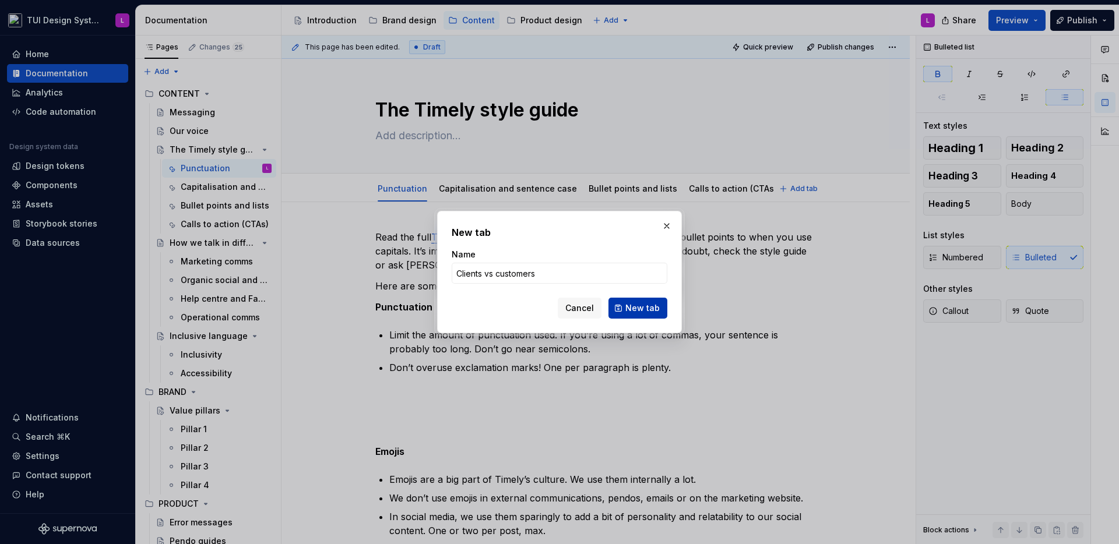
type input "Clients vs customers"
click at [656, 301] on button "New tab" at bounding box center [637, 308] width 59 height 21
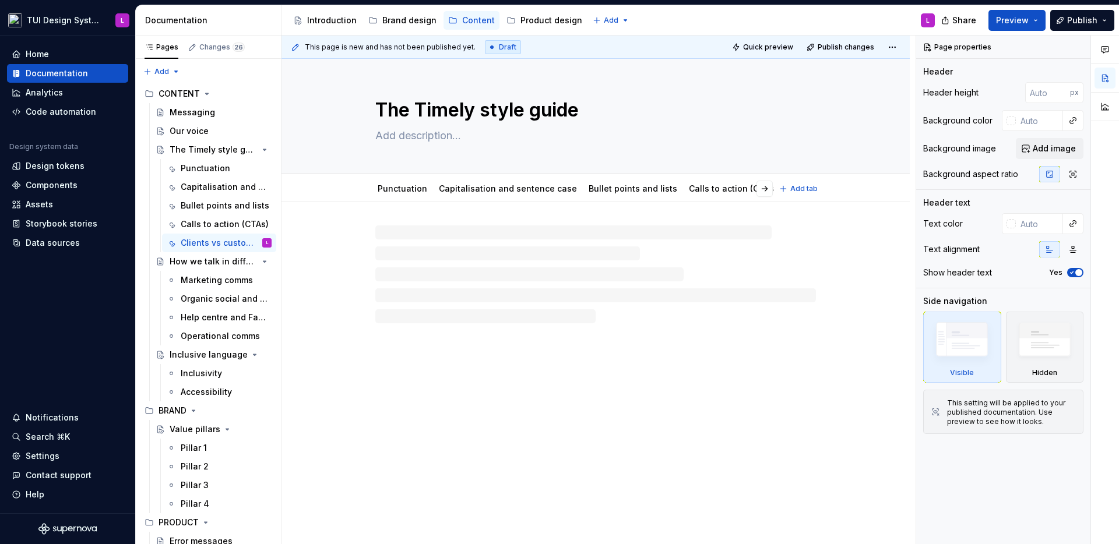
click at [812, 190] on span "Add tab" at bounding box center [803, 188] width 27 height 9
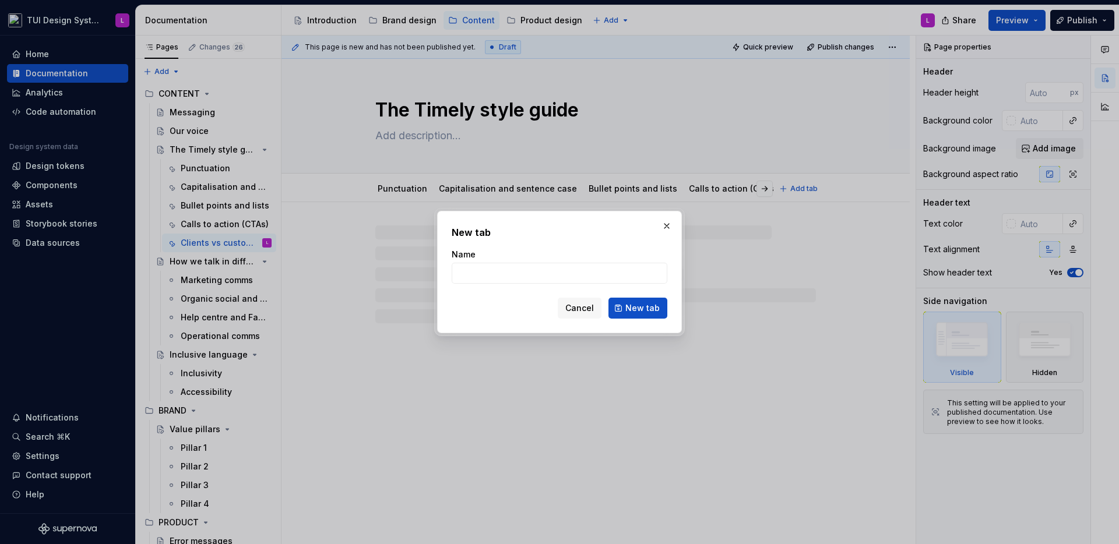
type textarea "*"
type input "Em"
type textarea "*"
type input "Emojis"
click at [646, 317] on button "New tab" at bounding box center [637, 308] width 59 height 21
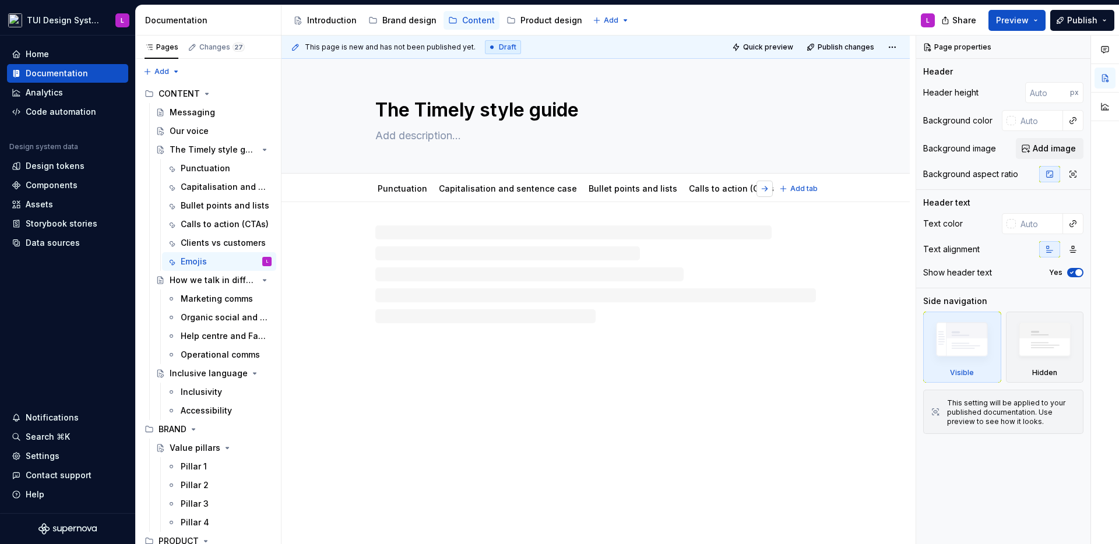
click at [765, 189] on button "button" at bounding box center [764, 189] width 16 height 16
click at [698, 188] on link "Clients vs customers" at bounding box center [710, 189] width 85 height 10
click at [476, 268] on div at bounding box center [595, 252] width 440 height 44
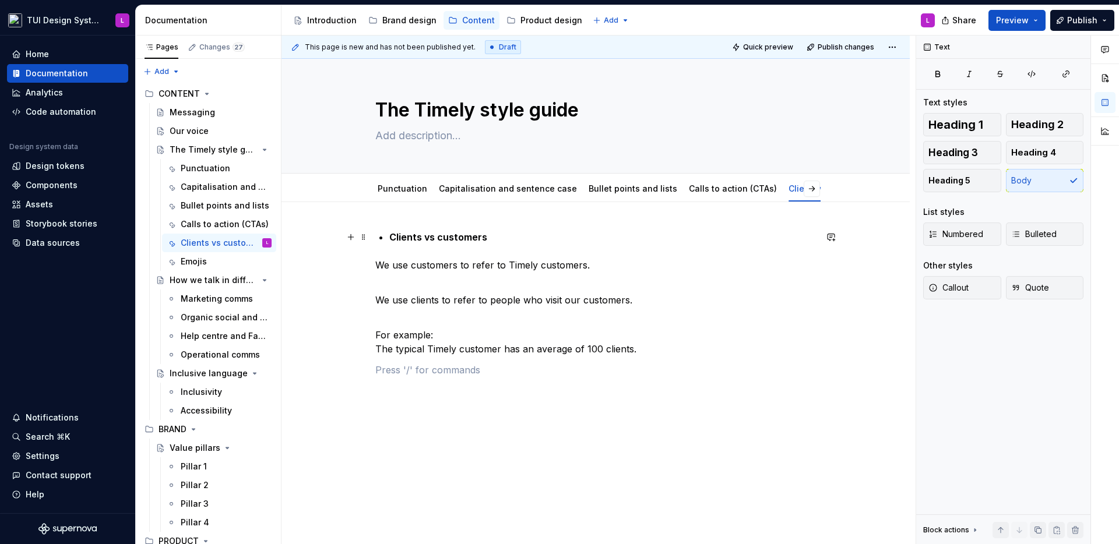
click at [393, 237] on strong "Clients vs customers" at bounding box center [438, 237] width 98 height 12
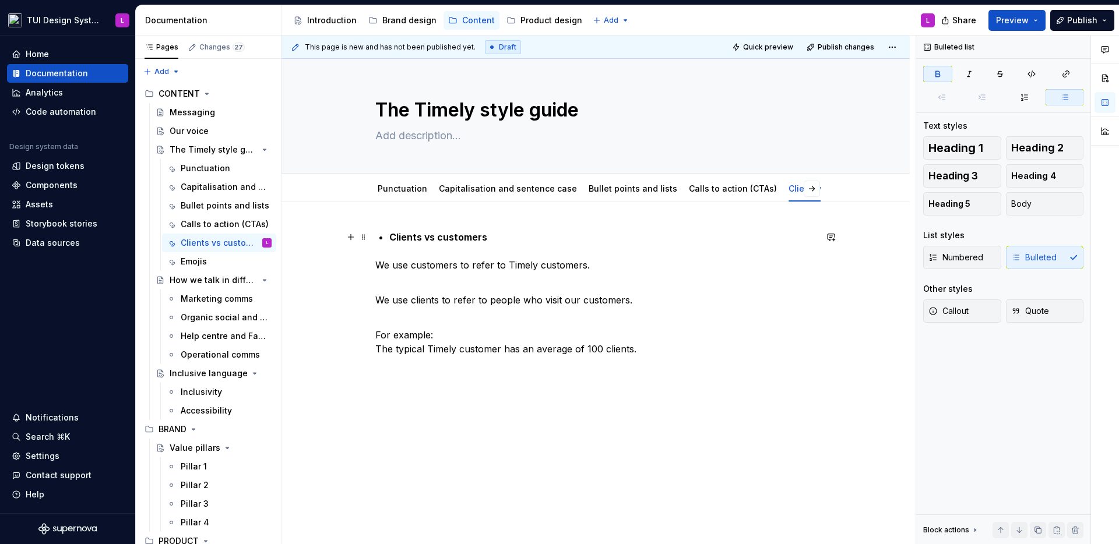
click at [386, 238] on div "Clients vs customers We use customers to refer to Timely customers. We use clie…" at bounding box center [595, 303] width 440 height 147
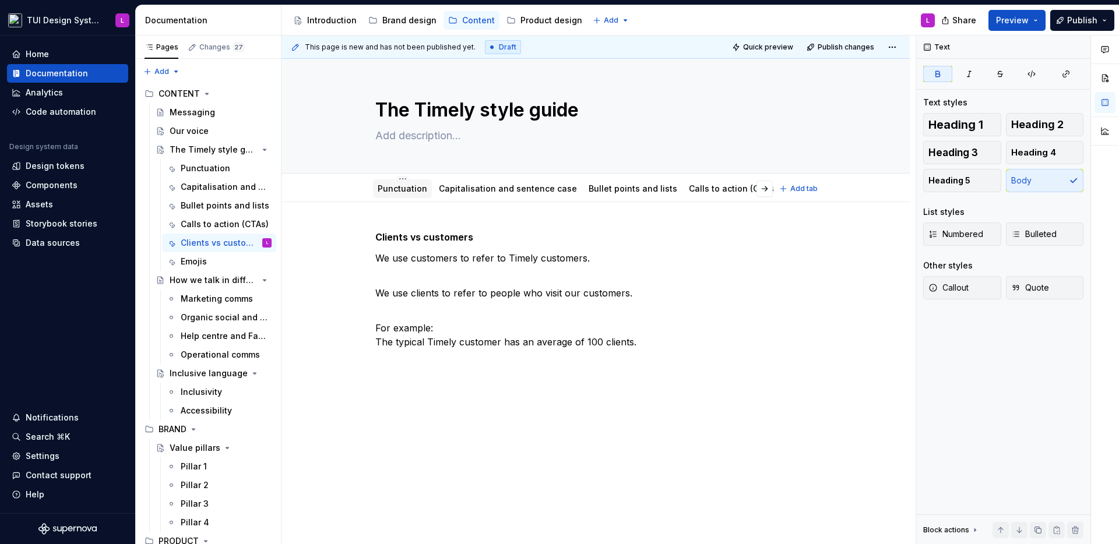
click at [402, 189] on link "Punctuation" at bounding box center [402, 189] width 50 height 10
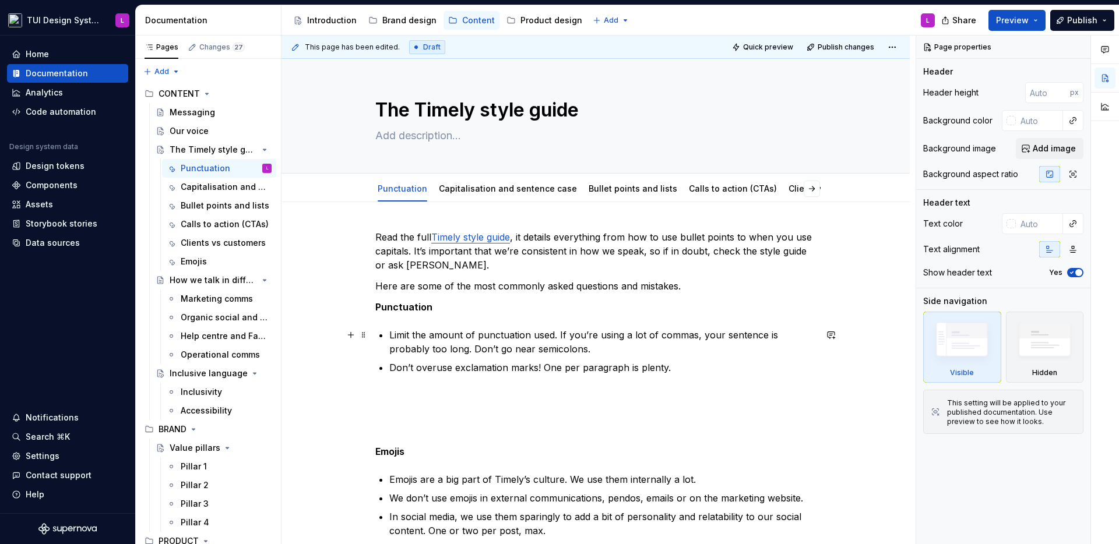
scroll to position [203, 0]
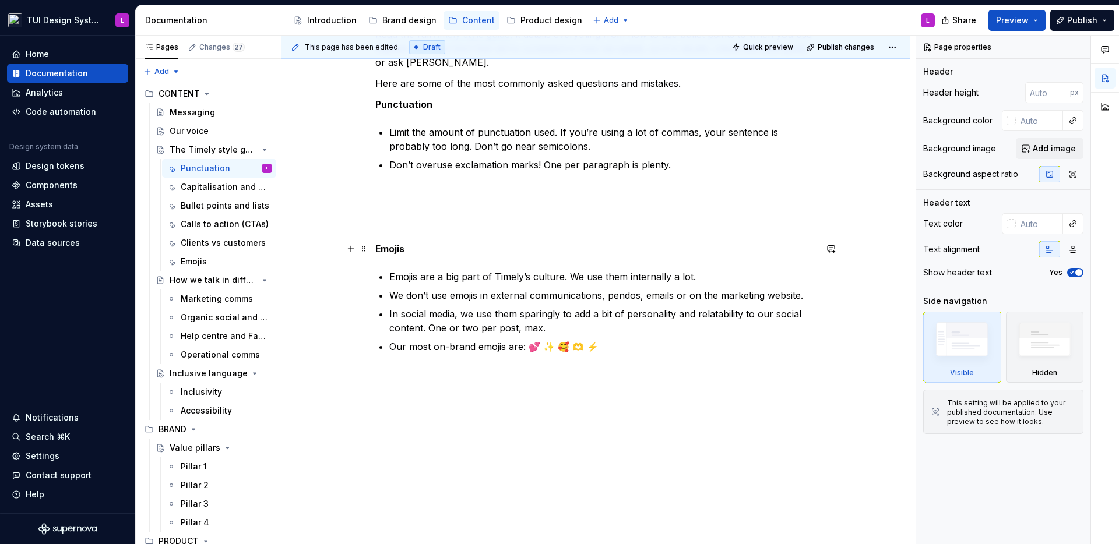
click at [386, 244] on strong "Emojis" at bounding box center [389, 249] width 29 height 12
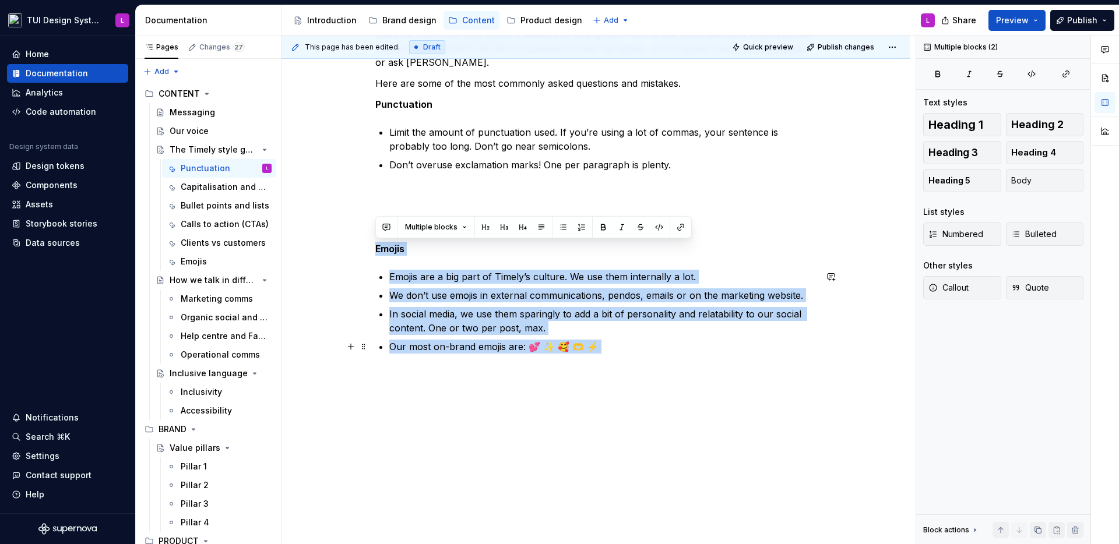
drag, startPoint x: 386, startPoint y: 244, endPoint x: 669, endPoint y: 354, distance: 303.8
click at [669, 354] on div "Read the full Timely style guide , it details everything from how to use bullet…" at bounding box center [595, 197] width 440 height 340
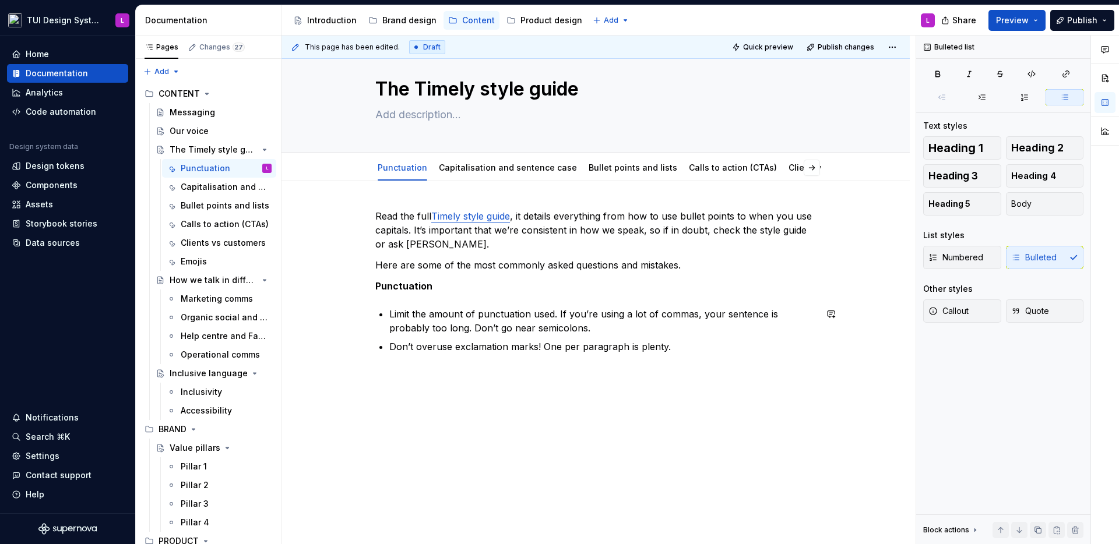
scroll to position [7, 0]
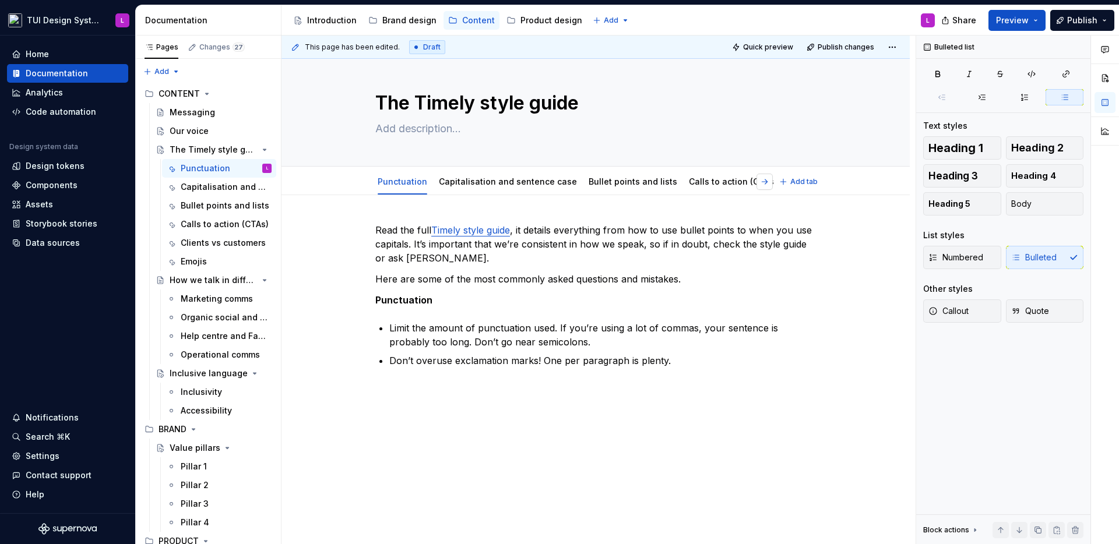
click at [769, 182] on button "button" at bounding box center [764, 182] width 16 height 16
click at [769, 182] on div "Punctuation Capitalisation and sentence case Bullet points and lists Calls to a…" at bounding box center [570, 184] width 405 height 31
click at [760, 182] on div "Emojis" at bounding box center [778, 181] width 36 height 19
click at [765, 180] on link "Emojis" at bounding box center [778, 182] width 26 height 10
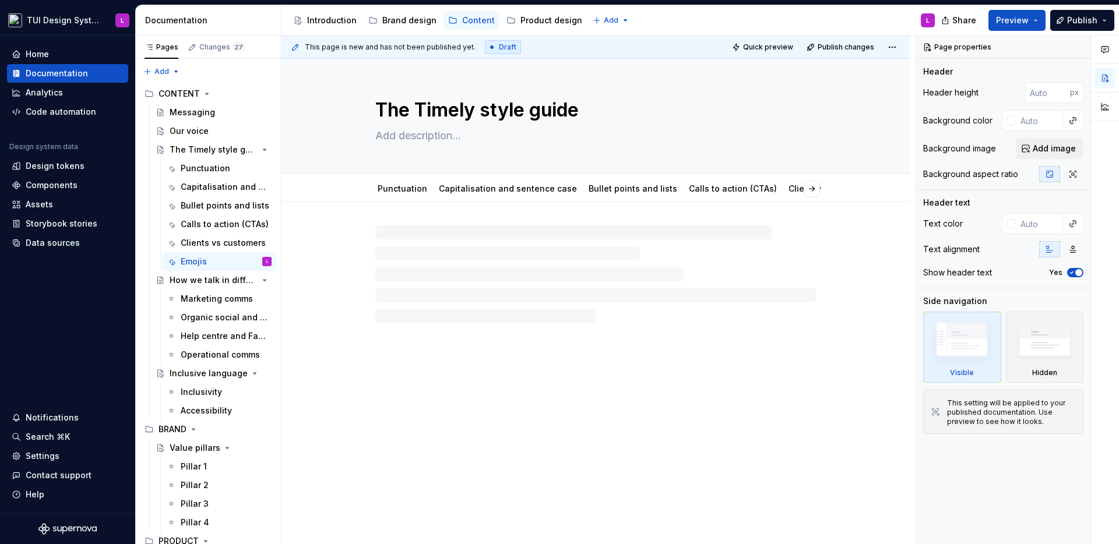
click at [614, 259] on div at bounding box center [595, 274] width 440 height 98
click at [435, 241] on p at bounding box center [595, 237] width 440 height 14
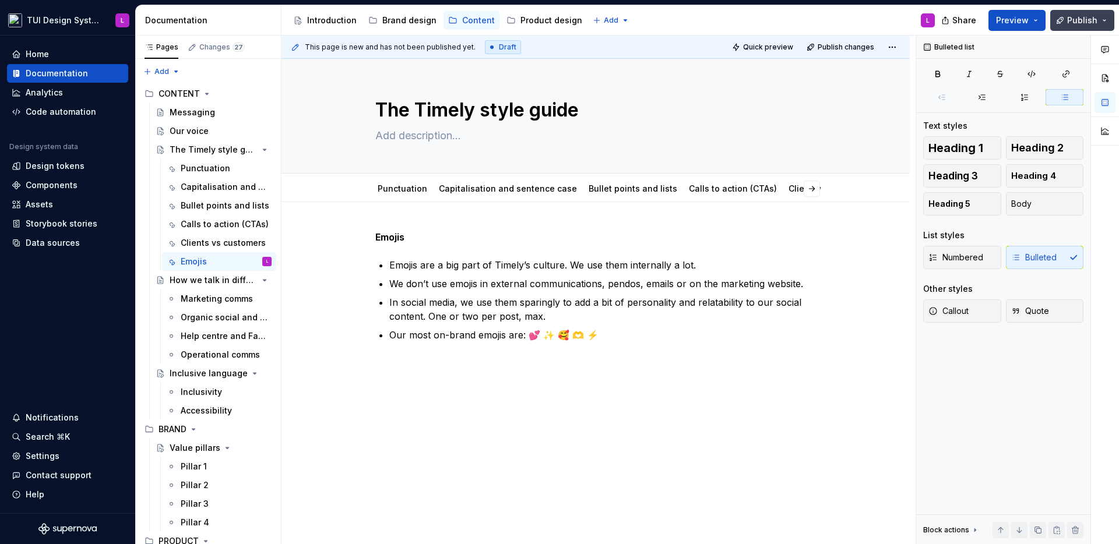
click at [996, 17] on span "Publish" at bounding box center [1082, 21] width 30 height 12
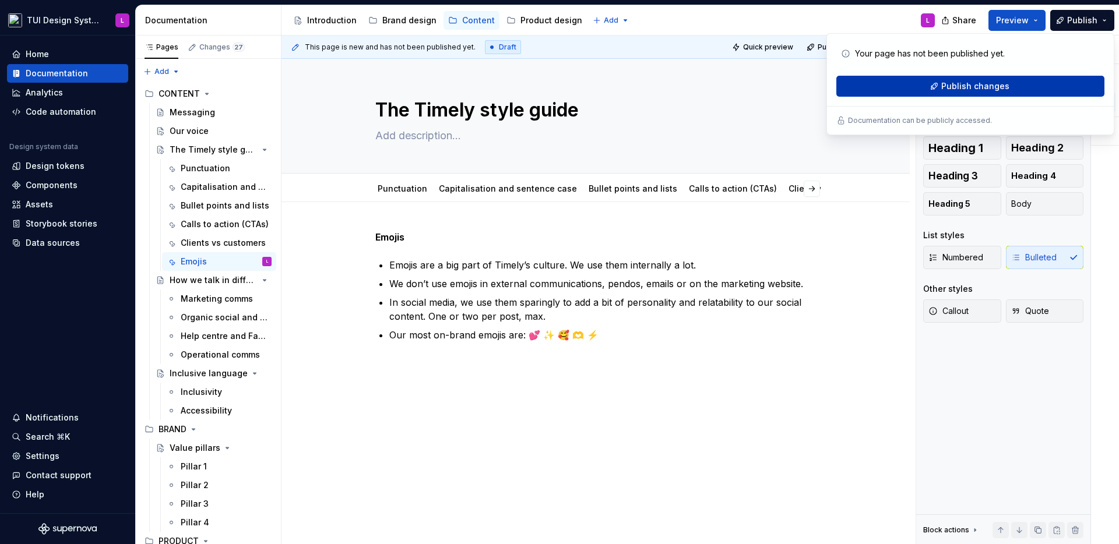
click at [949, 85] on span "Publish changes" at bounding box center [975, 86] width 68 height 12
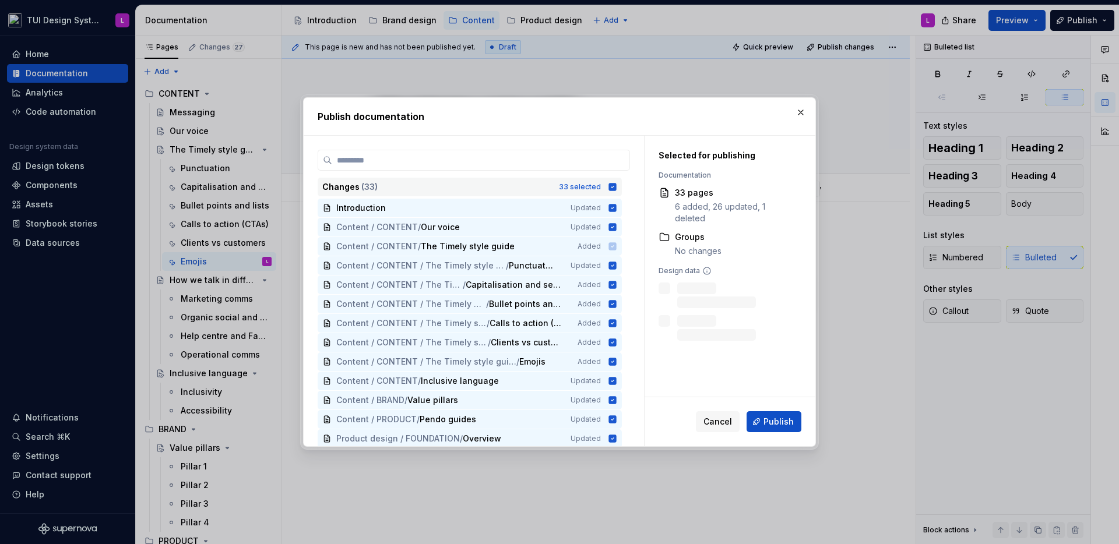
click at [609, 185] on icon at bounding box center [613, 187] width 8 height 8
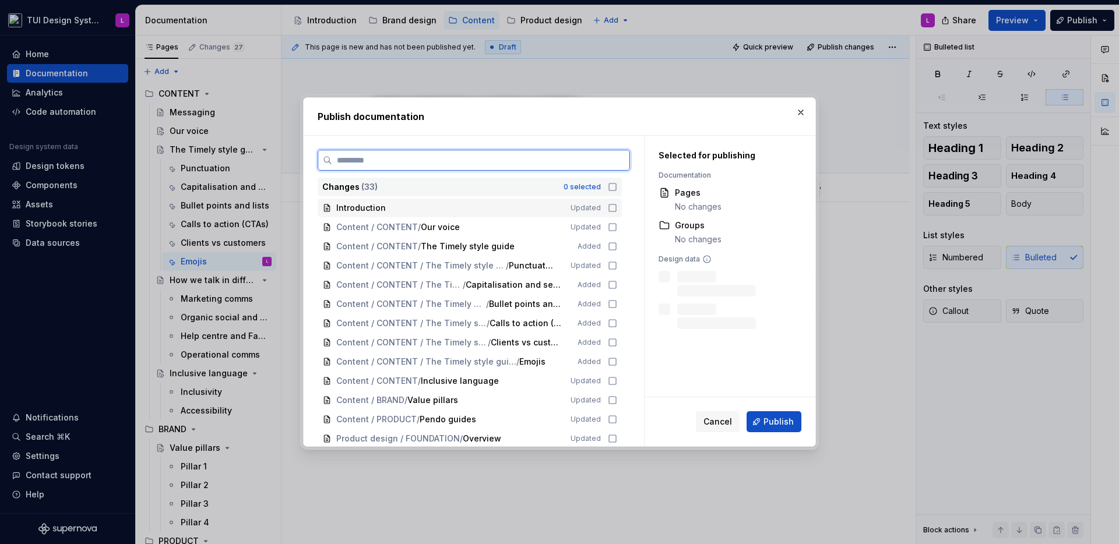
click at [611, 210] on icon at bounding box center [612, 207] width 9 height 9
click at [611, 221] on div "Content / CONTENT / Our voice Updated" at bounding box center [469, 227] width 304 height 19
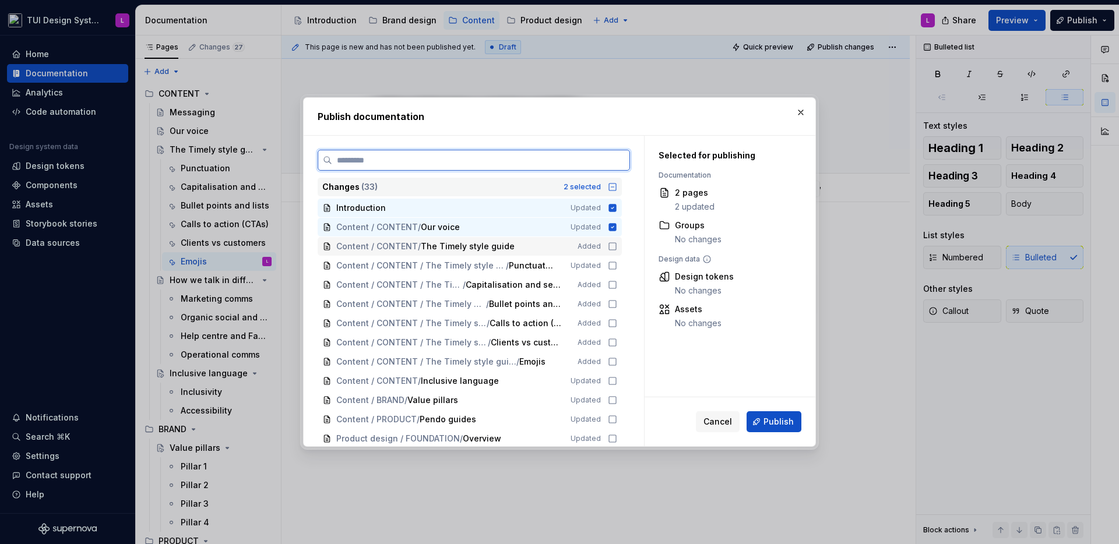
click at [611, 242] on icon at bounding box center [612, 246] width 9 height 9
click at [607, 259] on div "Content / CONTENT / The Timely style guide / Punctuation Updated" at bounding box center [469, 265] width 304 height 19
click at [611, 285] on icon at bounding box center [612, 284] width 9 height 9
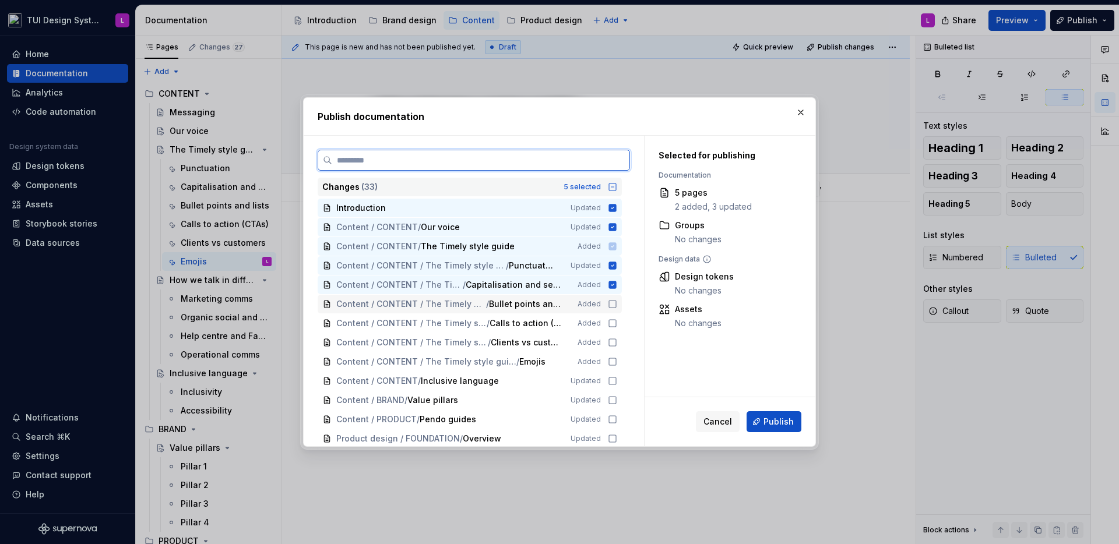
click at [613, 308] on icon at bounding box center [612, 303] width 9 height 9
click at [612, 323] on icon at bounding box center [612, 323] width 9 height 9
click at [613, 336] on div "Content / CONTENT / The Timely style guide / Clients vs customers Added" at bounding box center [469, 342] width 304 height 19
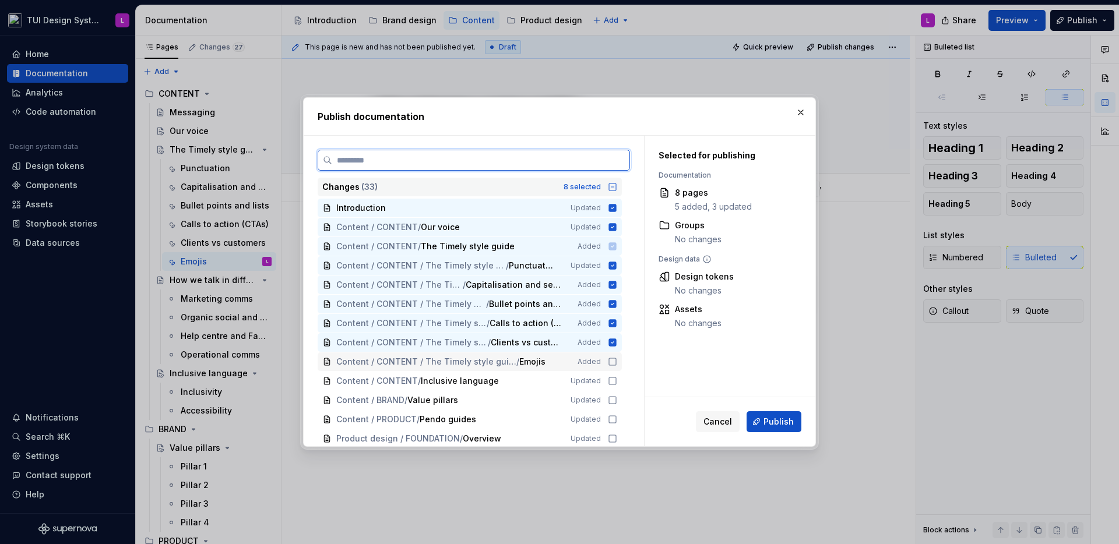
click at [612, 359] on icon at bounding box center [612, 361] width 9 height 9
click at [613, 379] on icon at bounding box center [612, 380] width 9 height 9
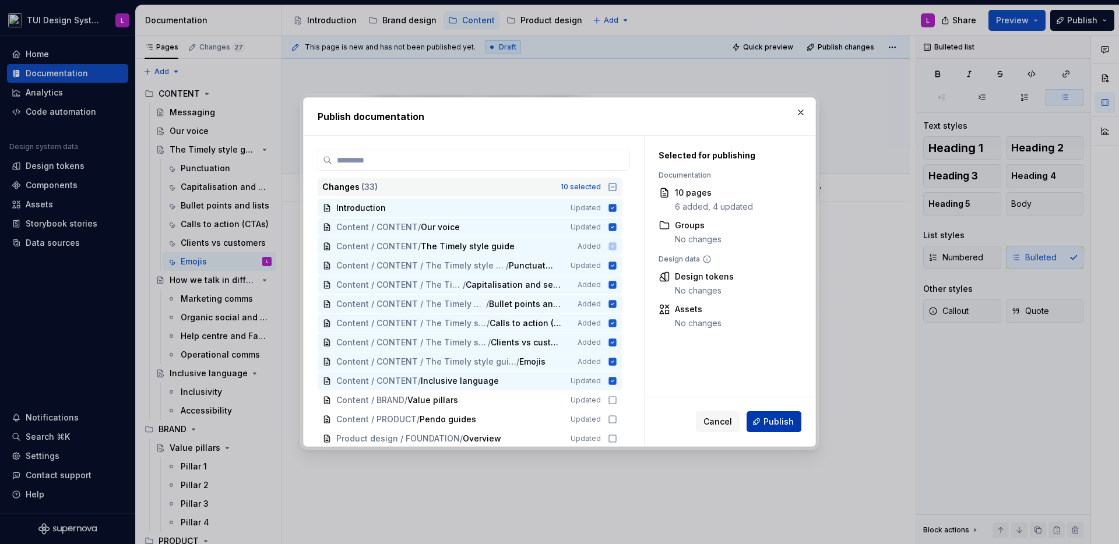
click at [797, 414] on button "Publish" at bounding box center [773, 421] width 55 height 21
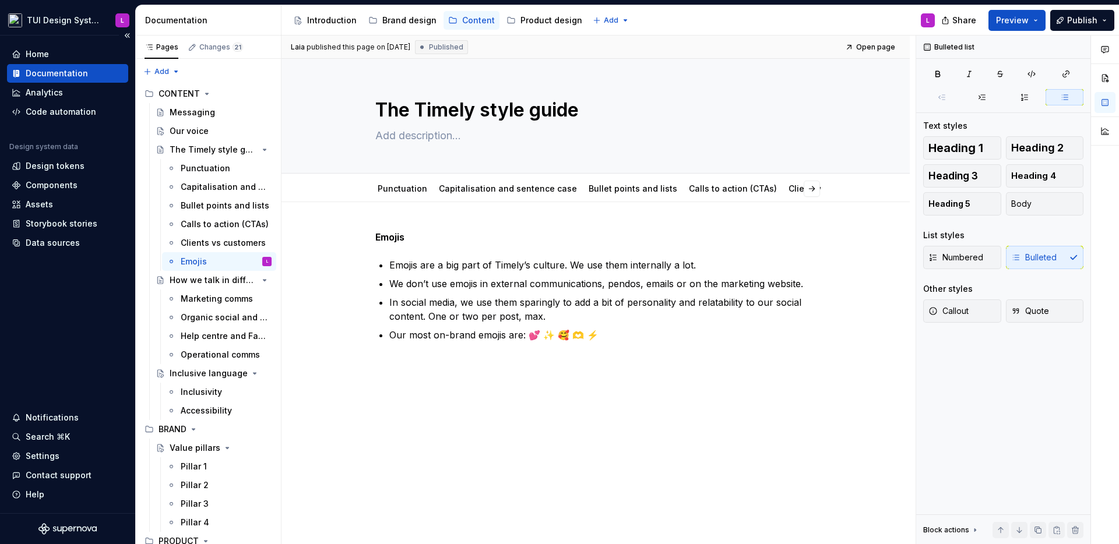
type textarea "*"
